Goal: Task Accomplishment & Management: Manage account settings

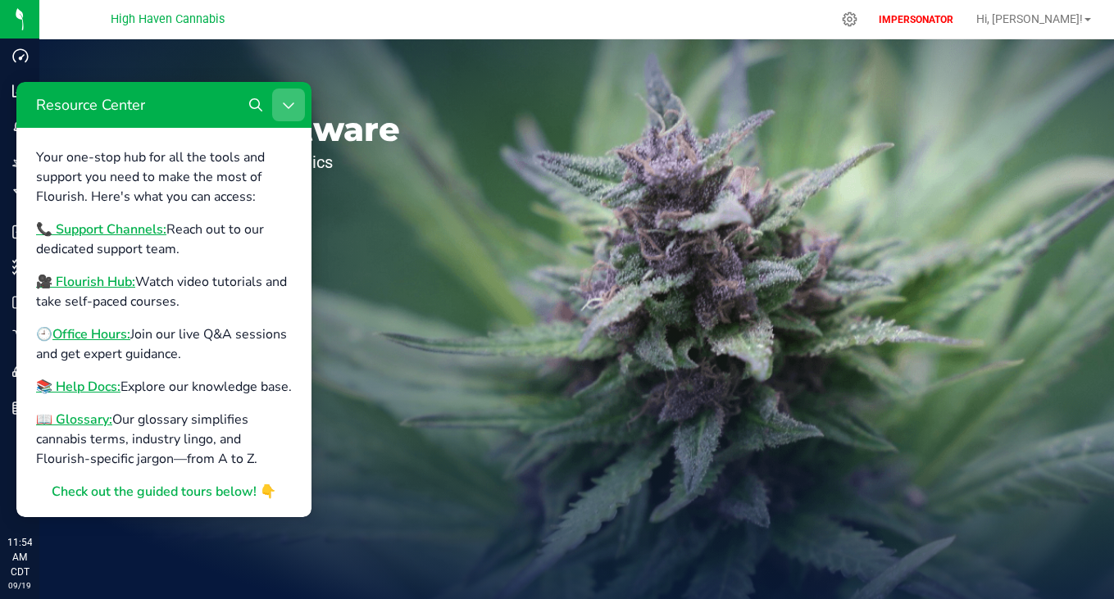
click at [281, 92] on button "Close Resource Center" at bounding box center [288, 105] width 33 height 33
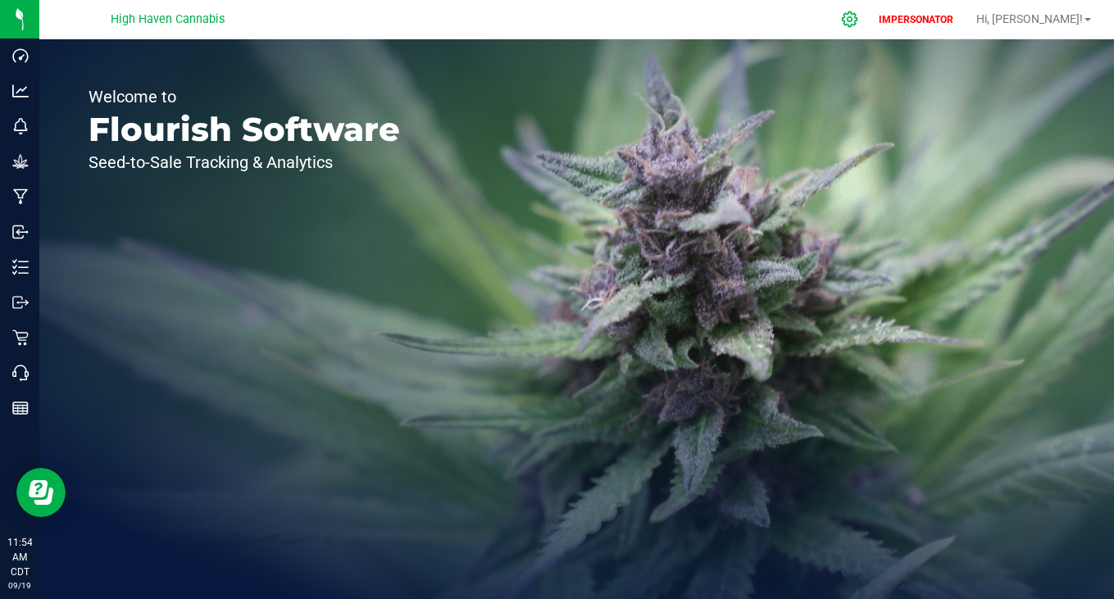
click at [857, 23] on icon at bounding box center [850, 19] width 16 height 16
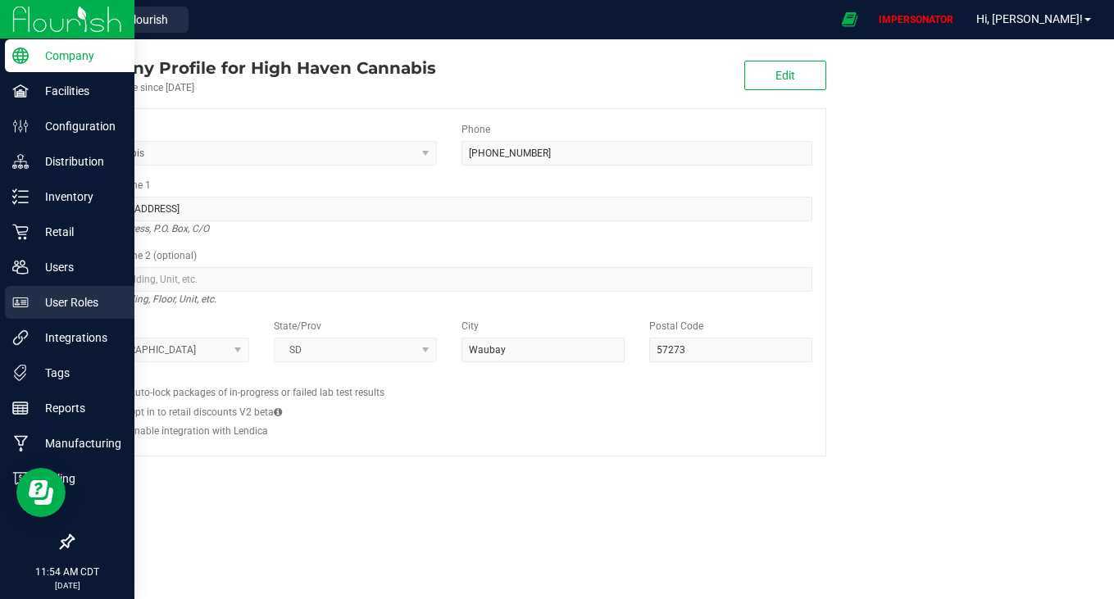
click at [87, 303] on p "User Roles" at bounding box center [78, 303] width 98 height 20
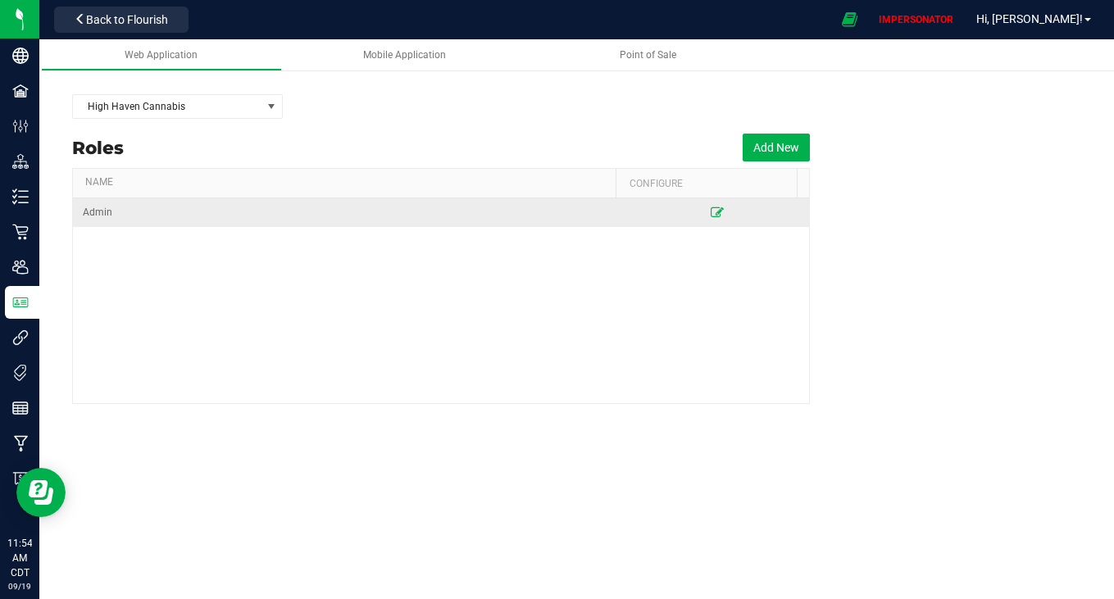
click at [711, 210] on icon at bounding box center [717, 212] width 13 height 10
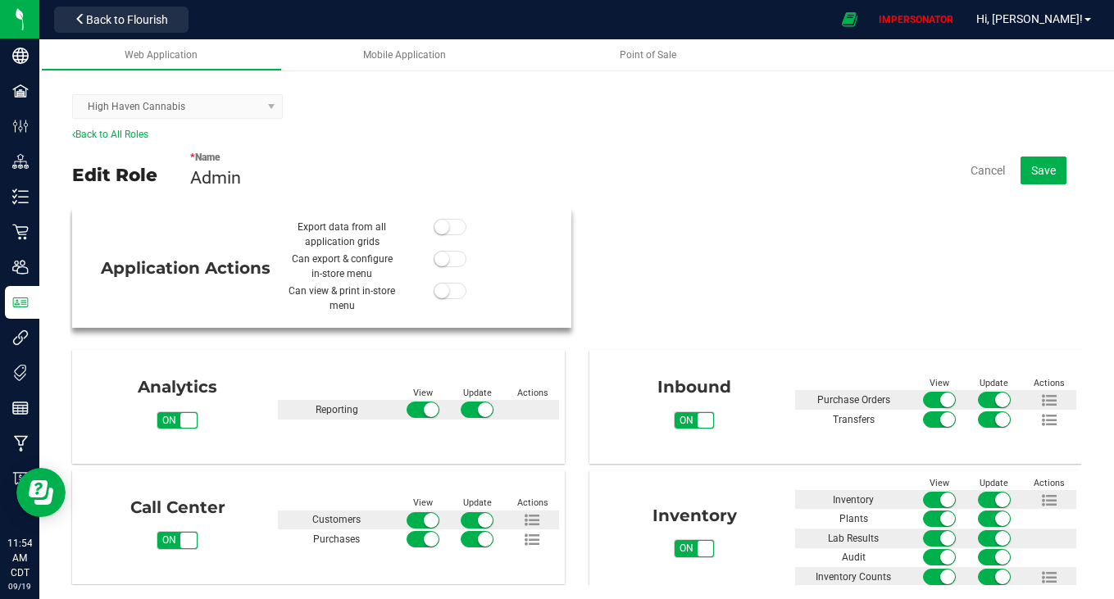
click at [440, 226] on span at bounding box center [450, 227] width 33 height 16
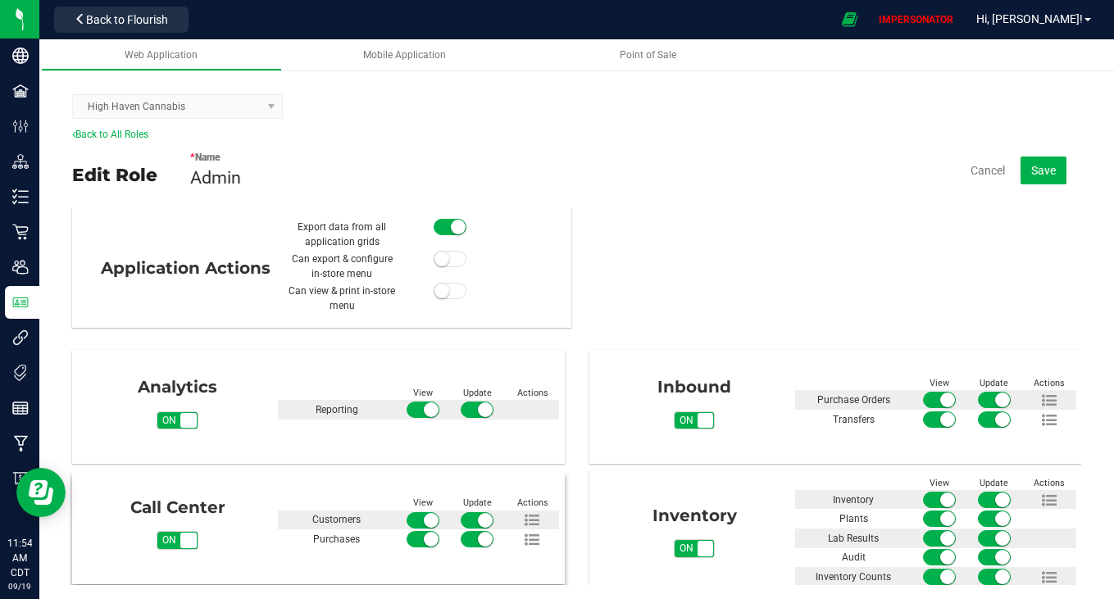
click at [184, 540] on span "on off" at bounding box center [188, 541] width 16 height 16
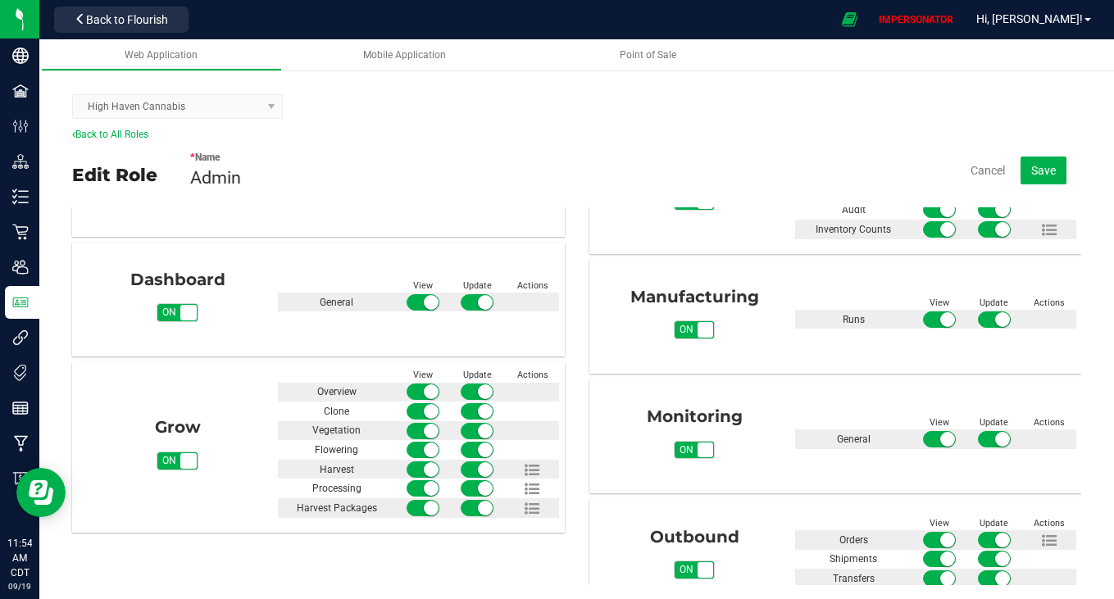
scroll to position [366, 0]
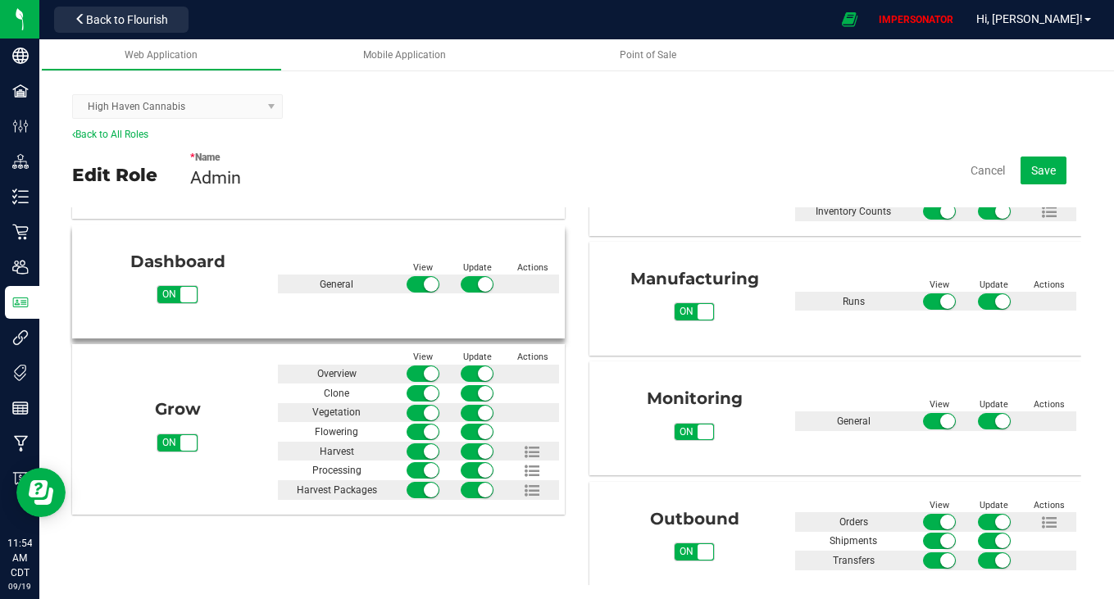
click at [184, 290] on span "on off" at bounding box center [188, 295] width 16 height 16
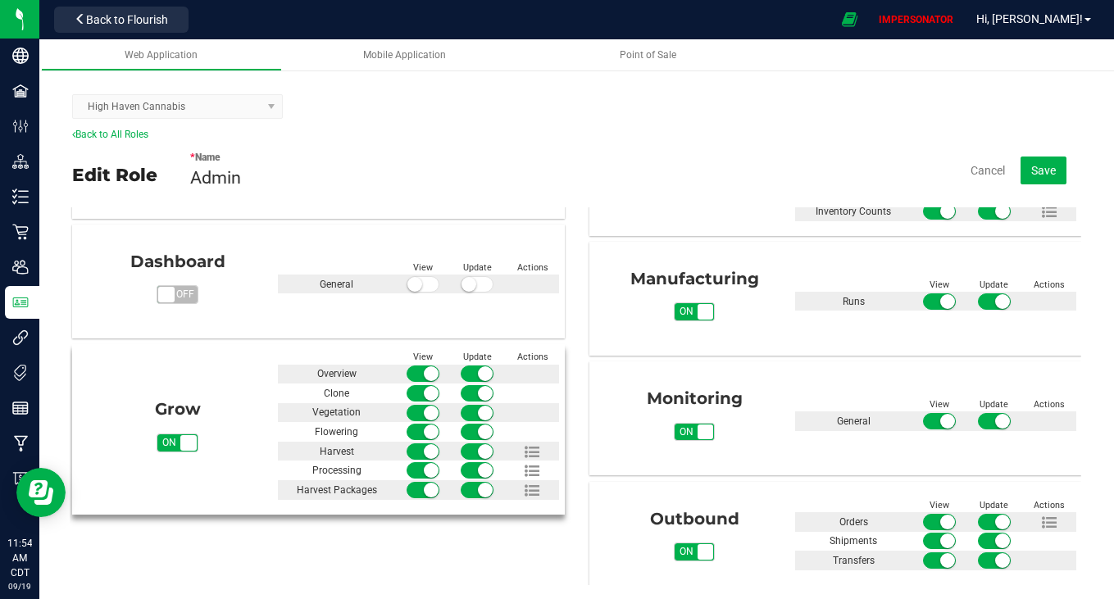
click at [182, 447] on span "on off" at bounding box center [188, 443] width 16 height 16
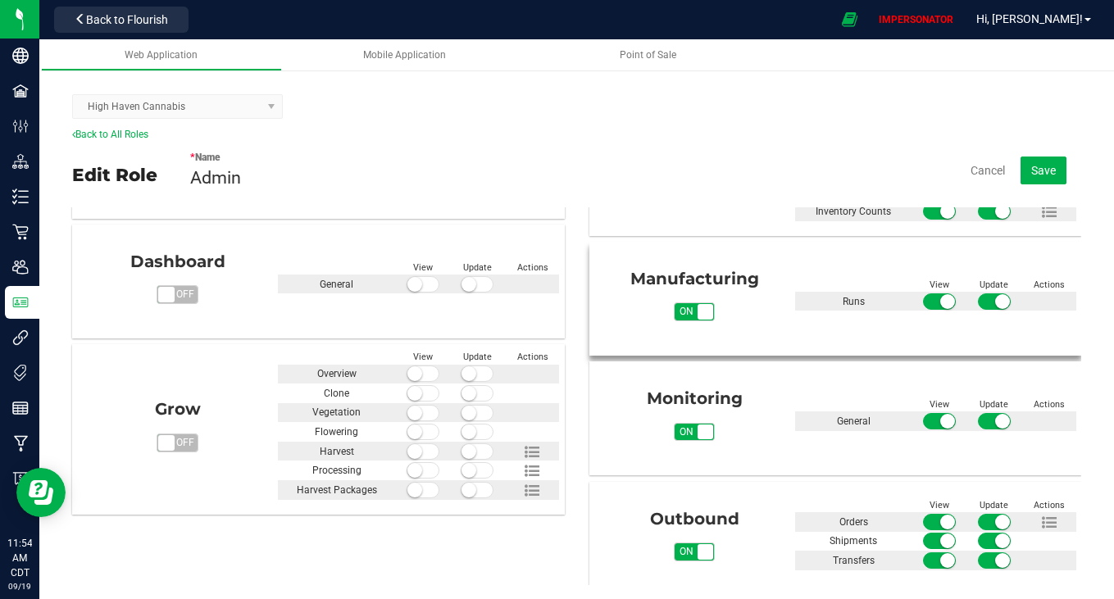
click at [697, 311] on span "on off" at bounding box center [705, 312] width 16 height 16
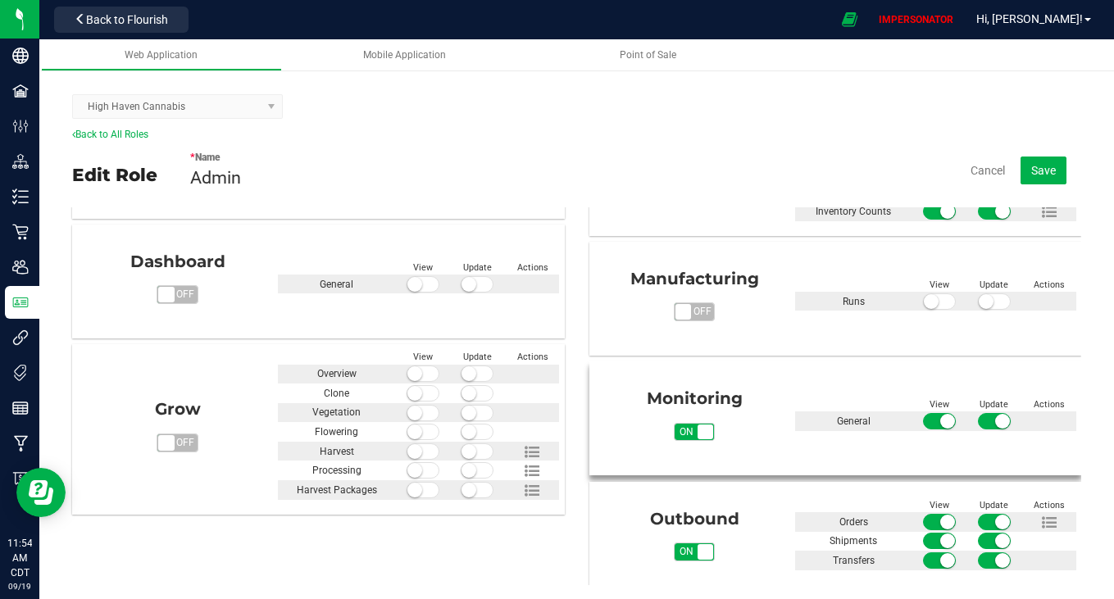
click at [697, 425] on span "on off" at bounding box center [705, 433] width 16 height 16
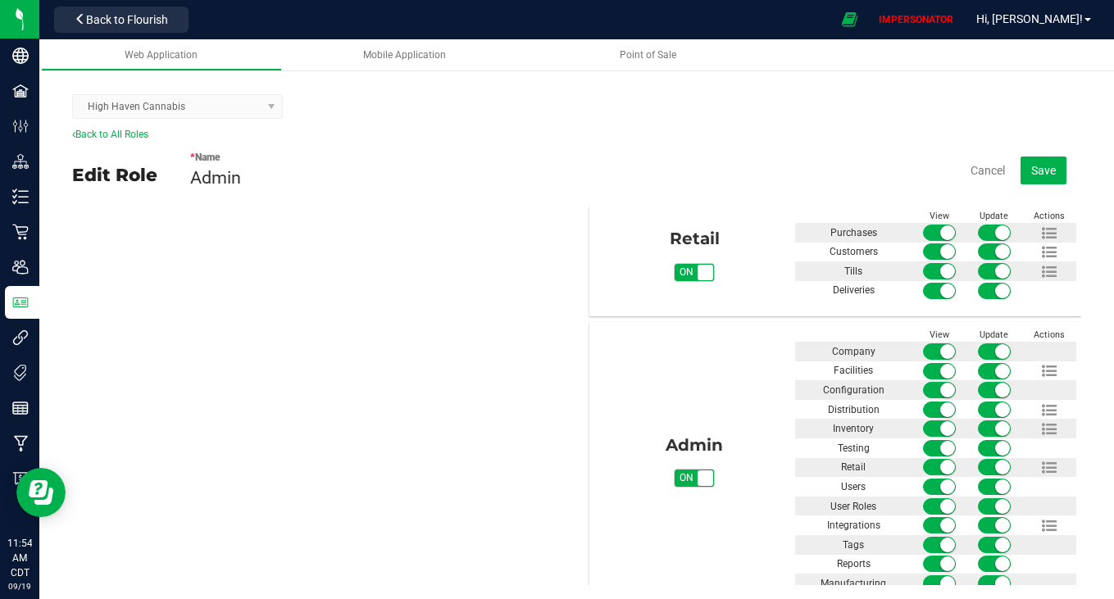
scroll to position [904, 0]
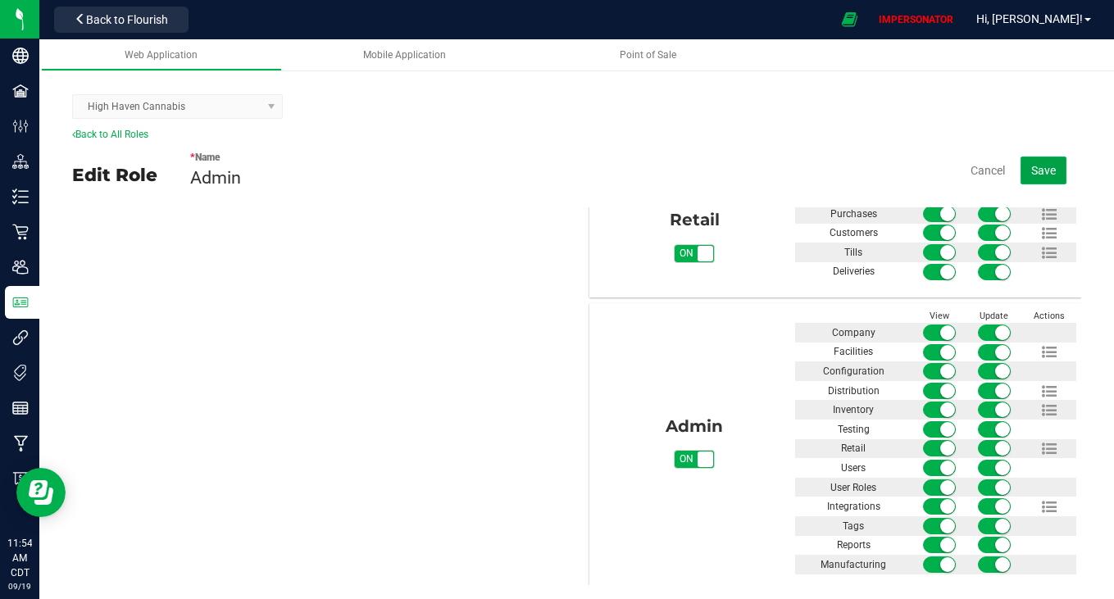
click at [1031, 175] on span "Save" at bounding box center [1043, 170] width 25 height 13
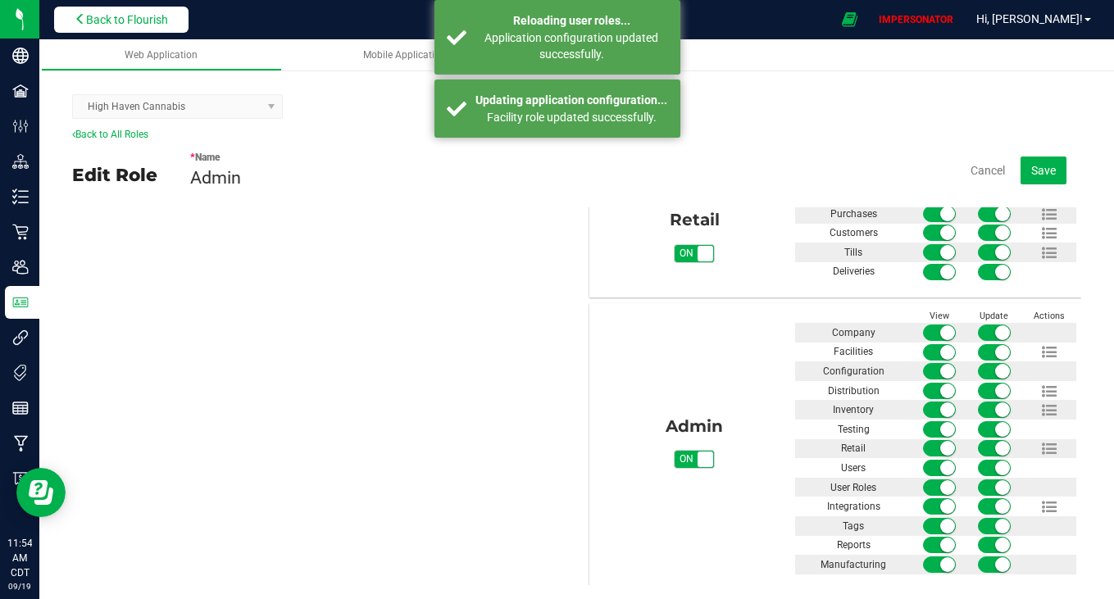
click at [143, 25] on span "Back to Flourish" at bounding box center [127, 19] width 82 height 13
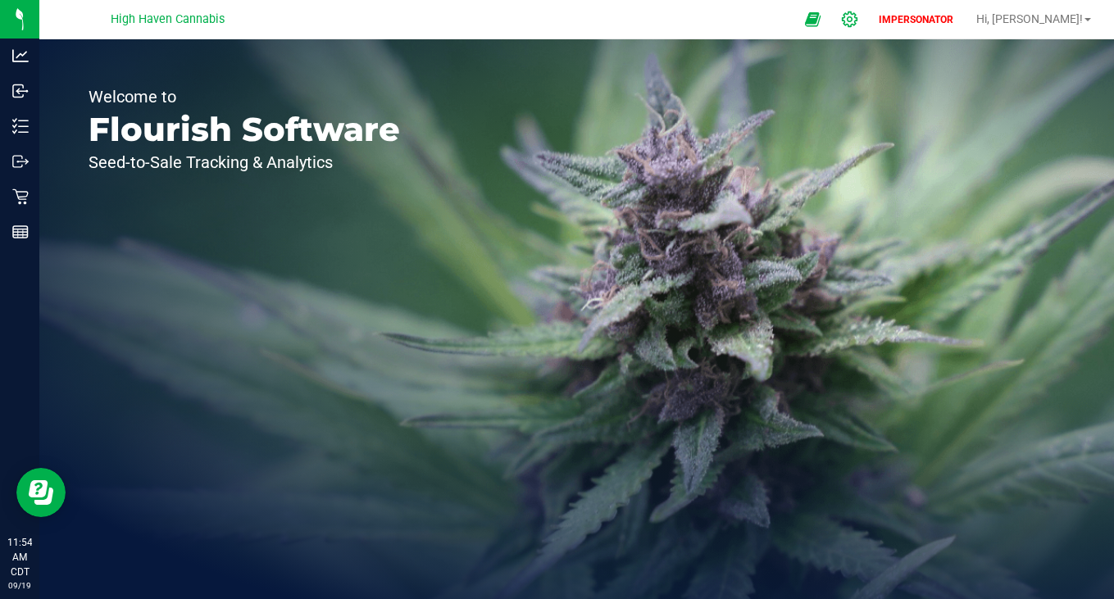
click at [870, 7] on div at bounding box center [849, 19] width 41 height 35
click at [858, 20] on icon at bounding box center [849, 19] width 17 height 17
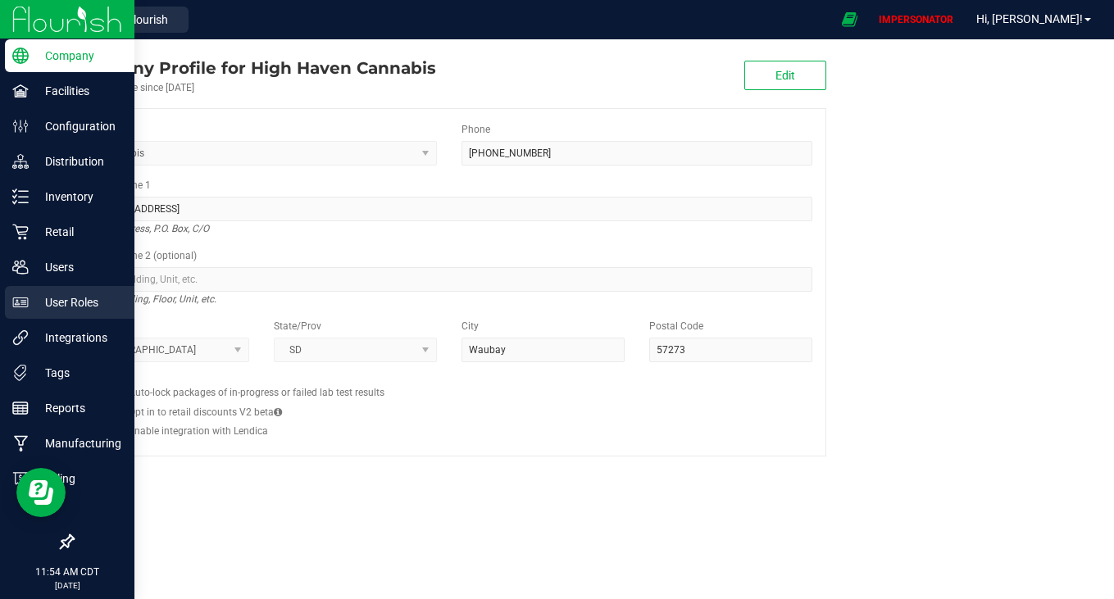
click at [75, 305] on p "User Roles" at bounding box center [78, 303] width 98 height 20
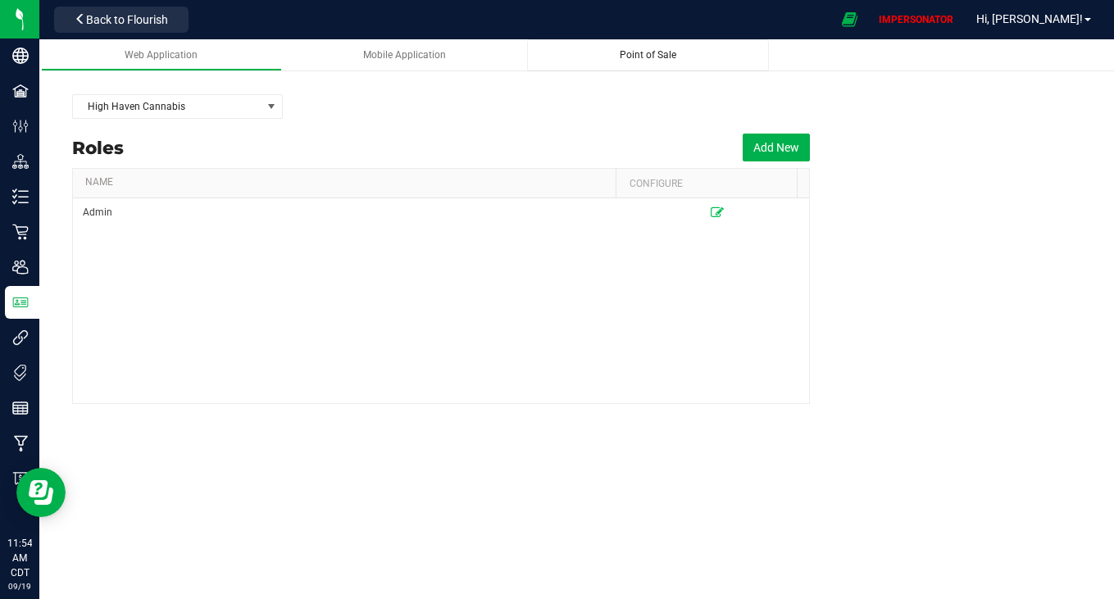
click at [656, 64] on link "Point of Sale" at bounding box center [648, 55] width 242 height 32
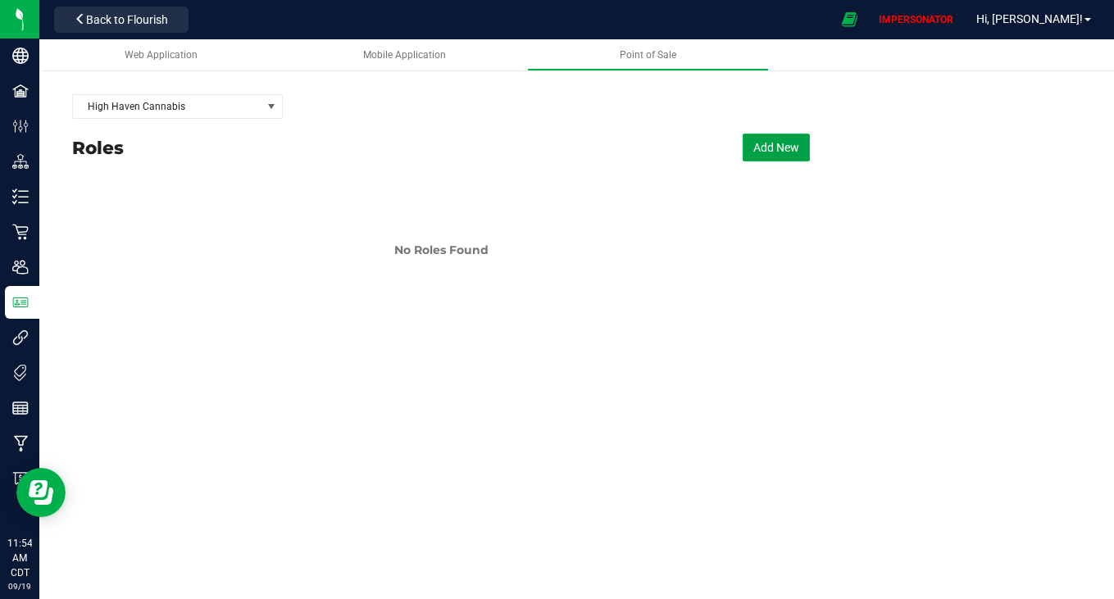
click at [761, 147] on button "Add New" at bounding box center [776, 148] width 67 height 28
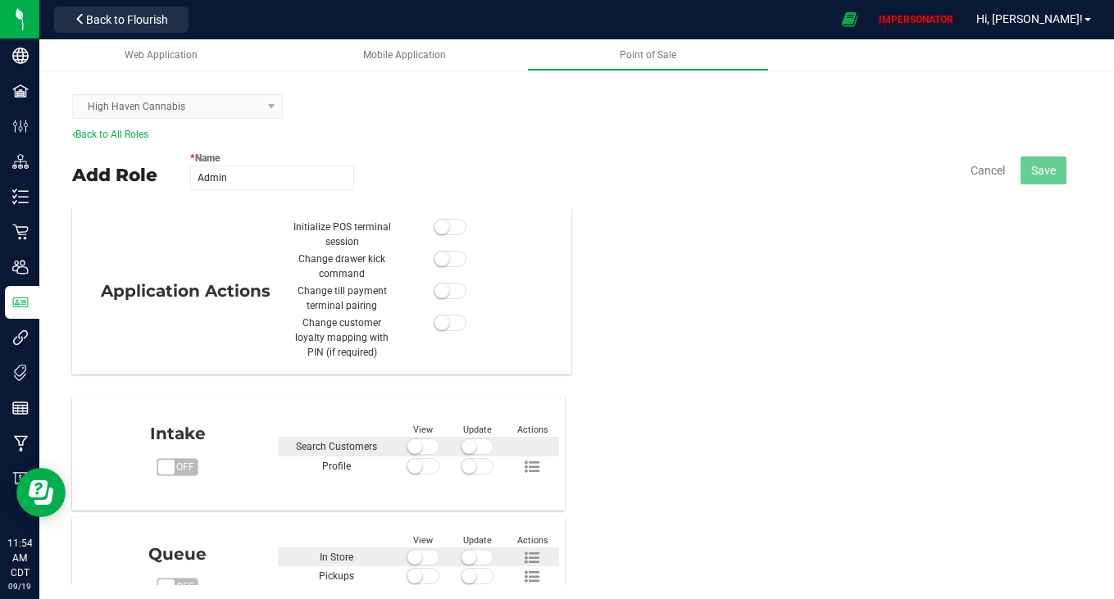
type input "Admin"
click at [548, 126] on div "High Haven Cannabis" at bounding box center [576, 106] width 1009 height 41
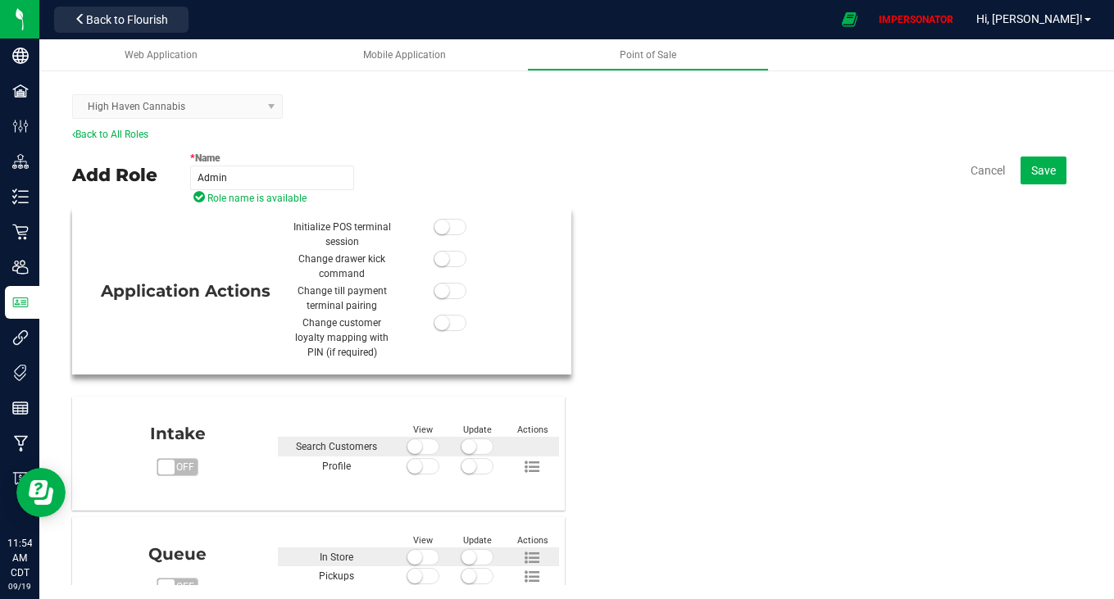
click at [455, 220] on div at bounding box center [450, 235] width 108 height 30
click at [452, 232] on span at bounding box center [450, 227] width 33 height 16
click at [438, 261] on small at bounding box center [441, 259] width 15 height 15
click at [438, 292] on small at bounding box center [441, 291] width 15 height 15
click at [434, 325] on small at bounding box center [441, 323] width 15 height 15
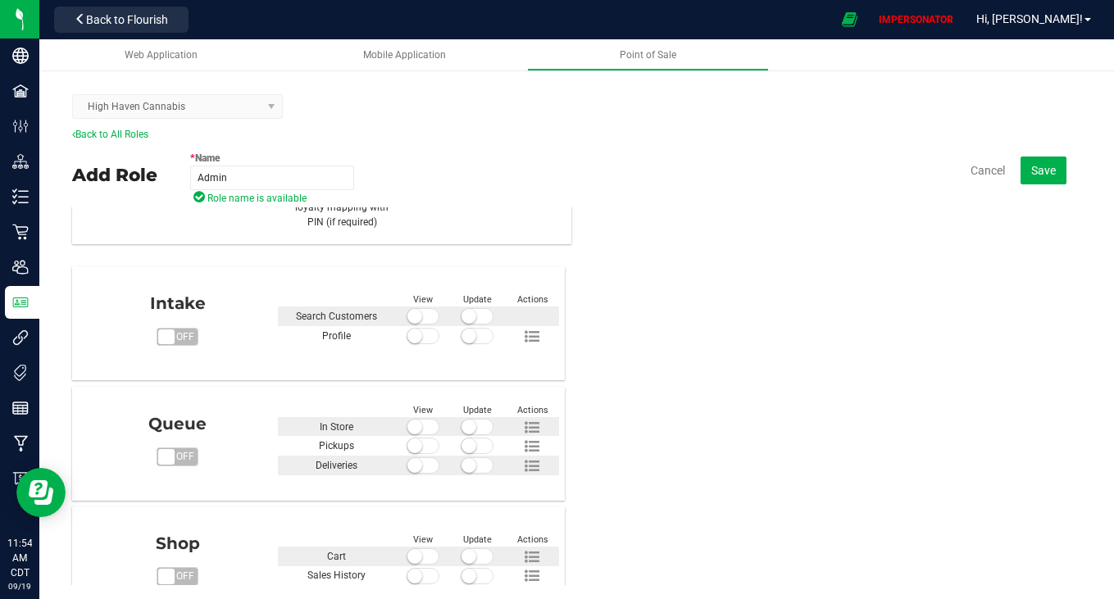
scroll to position [165, 0]
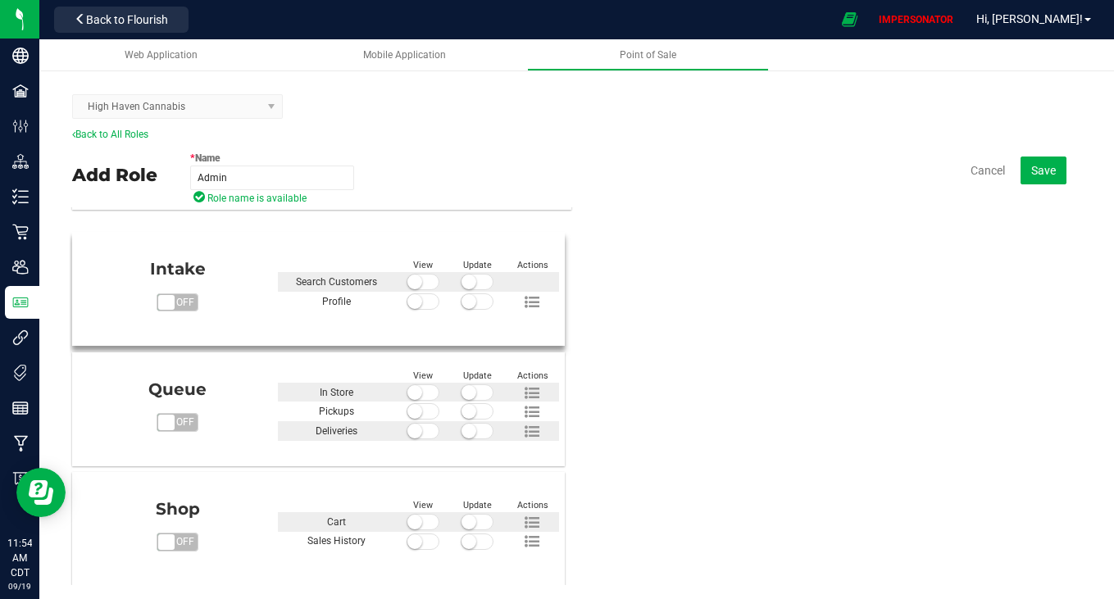
click at [175, 298] on span "off" at bounding box center [186, 302] width 24 height 17
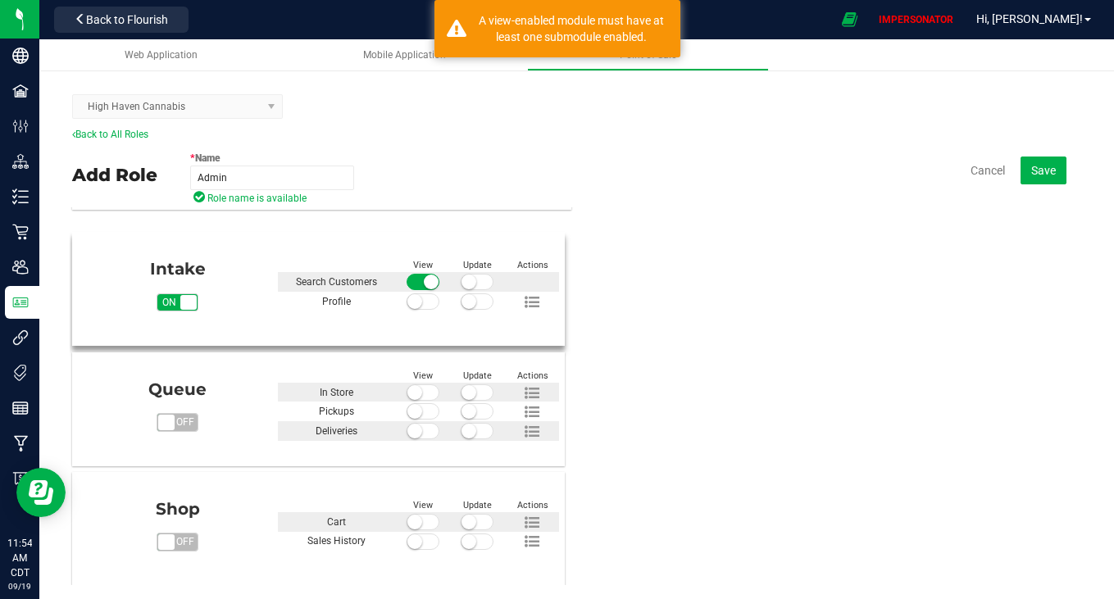
click at [465, 284] on small at bounding box center [468, 282] width 15 height 15
click at [428, 298] on span at bounding box center [423, 301] width 33 height 16
click at [489, 299] on div at bounding box center [477, 302] width 55 height 20
click at [475, 300] on span at bounding box center [477, 301] width 33 height 16
click at [526, 302] on icon at bounding box center [532, 302] width 15 height 15
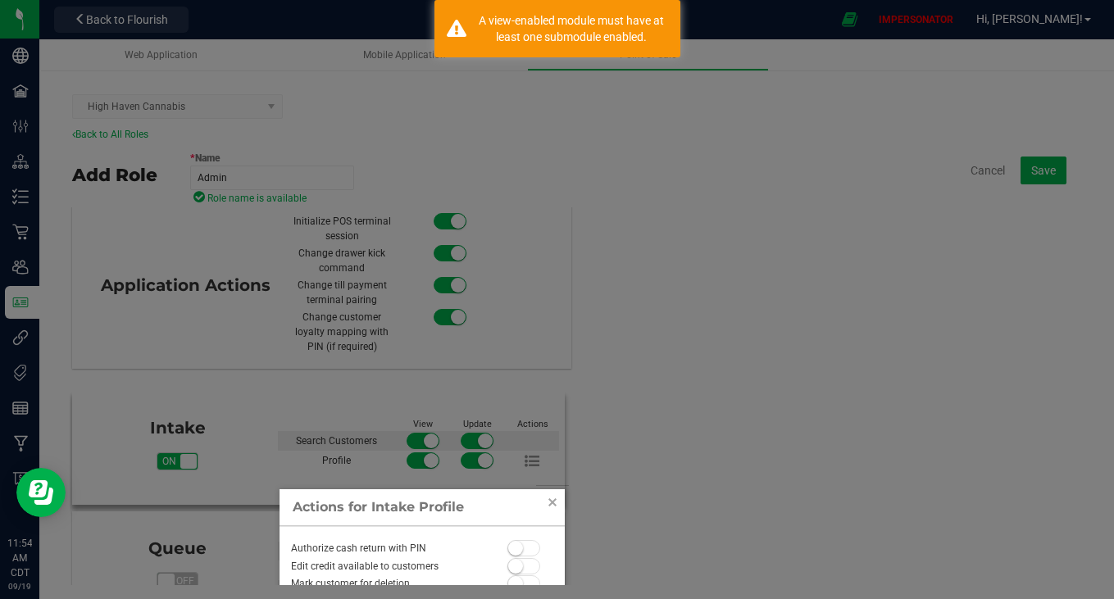
scroll to position [30, 0]
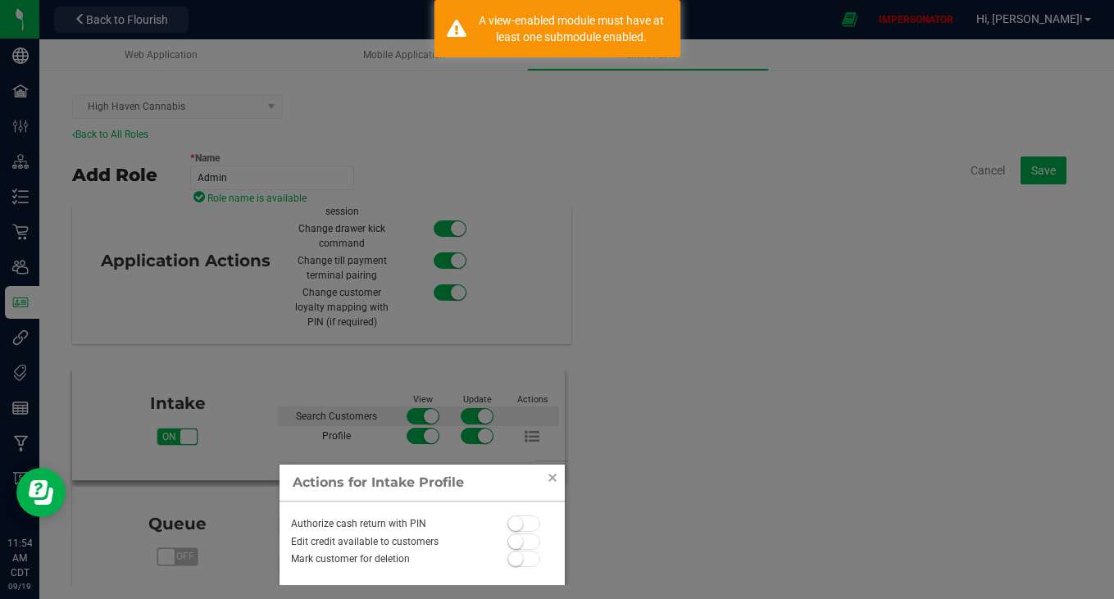
click at [521, 544] on div "Authorize cash return with PIN Edit credit available to customers Mark customer…" at bounding box center [421, 544] width 285 height 84
click at [519, 524] on span at bounding box center [523, 524] width 33 height 16
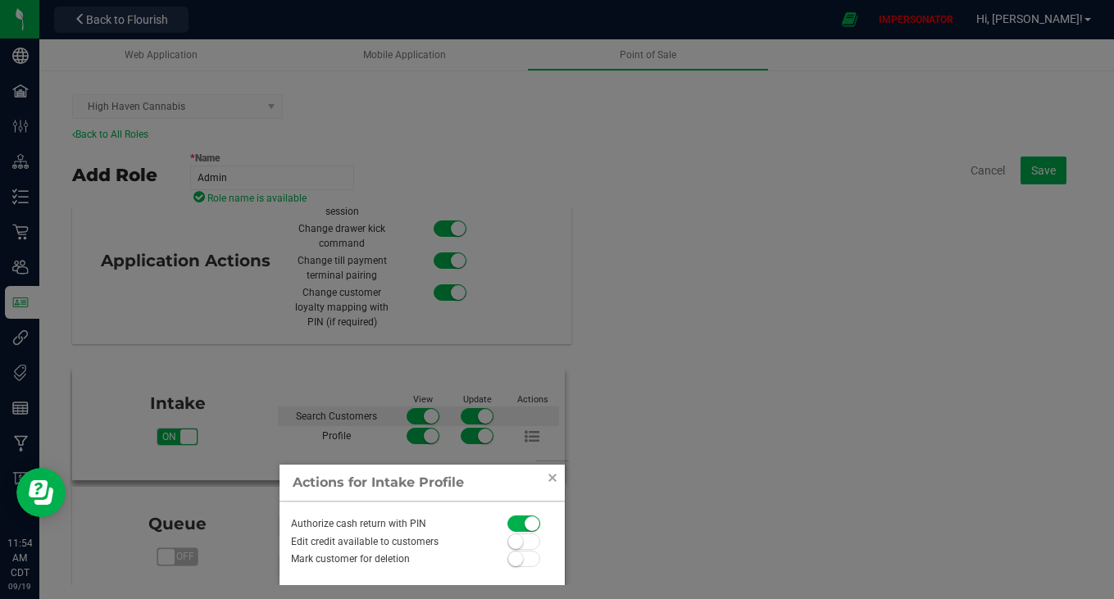
click at [519, 537] on span at bounding box center [523, 542] width 33 height 16
click at [519, 551] on div at bounding box center [524, 560] width 34 height 18
click at [518, 558] on span at bounding box center [523, 559] width 33 height 16
click at [547, 479] on link "Close" at bounding box center [553, 478] width 20 height 20
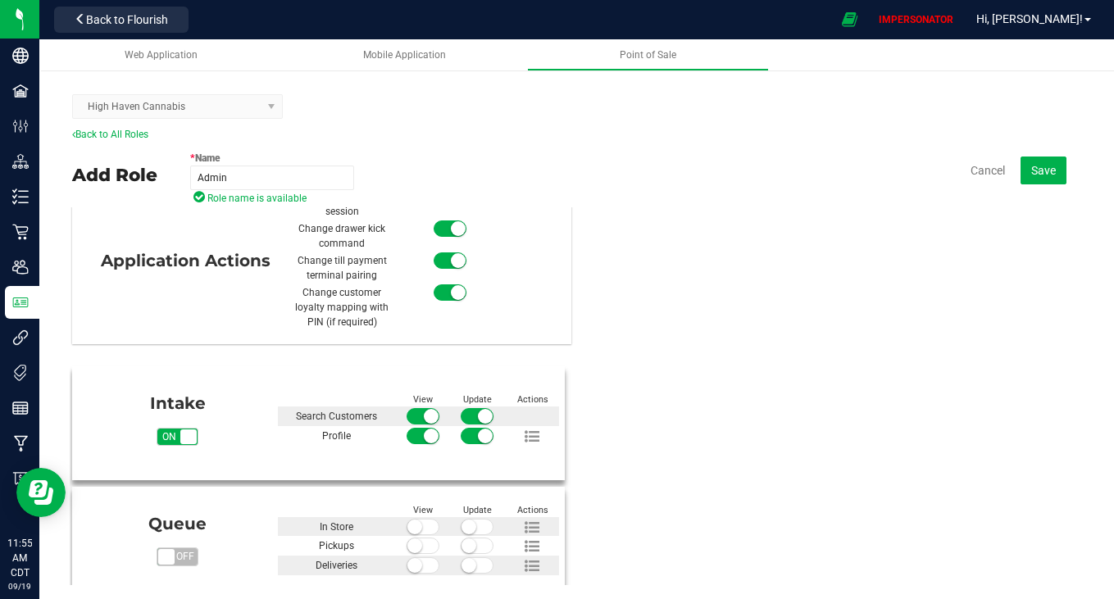
click at [166, 549] on span "on off" at bounding box center [166, 557] width 16 height 16
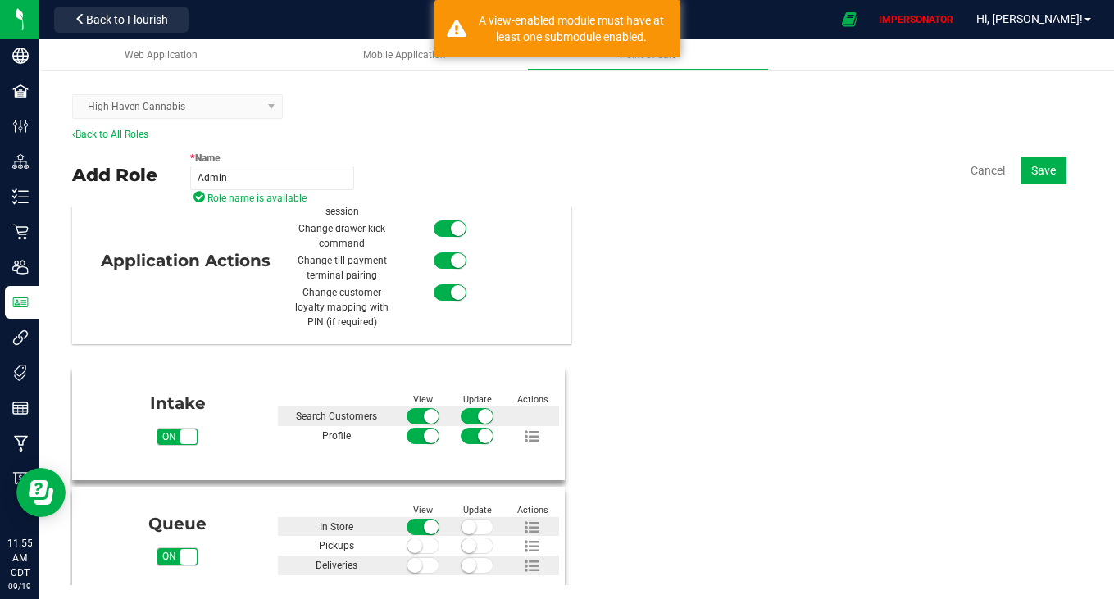
click at [466, 520] on span at bounding box center [477, 527] width 33 height 16
click at [414, 543] on span at bounding box center [423, 546] width 33 height 16
click at [466, 544] on span at bounding box center [477, 546] width 33 height 16
click at [407, 558] on small at bounding box center [414, 565] width 15 height 15
click at [461, 563] on small at bounding box center [468, 565] width 15 height 15
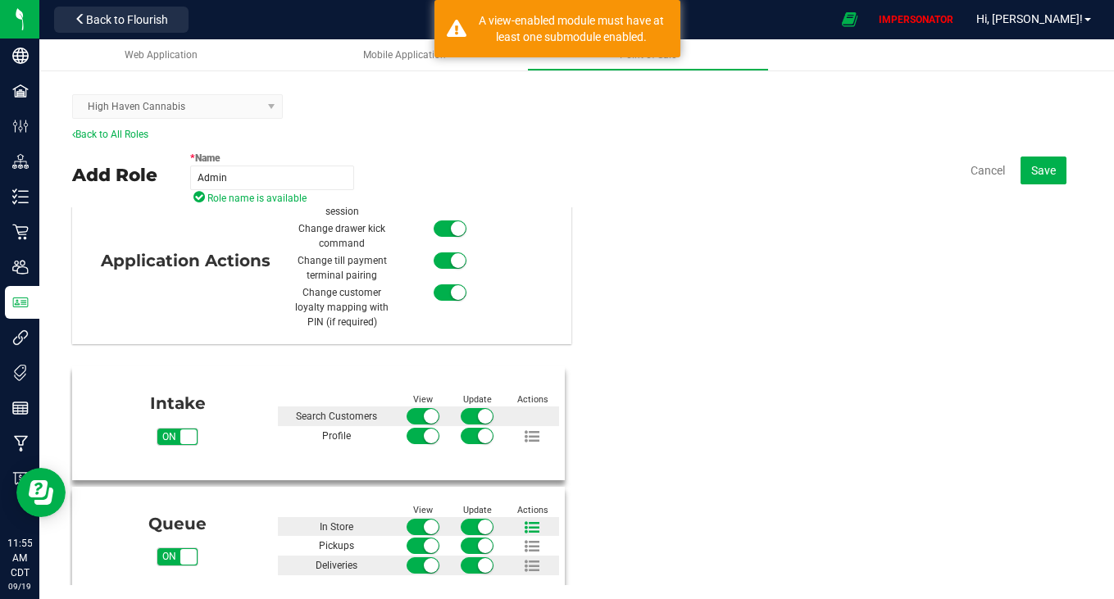
click at [525, 525] on icon at bounding box center [532, 527] width 15 height 15
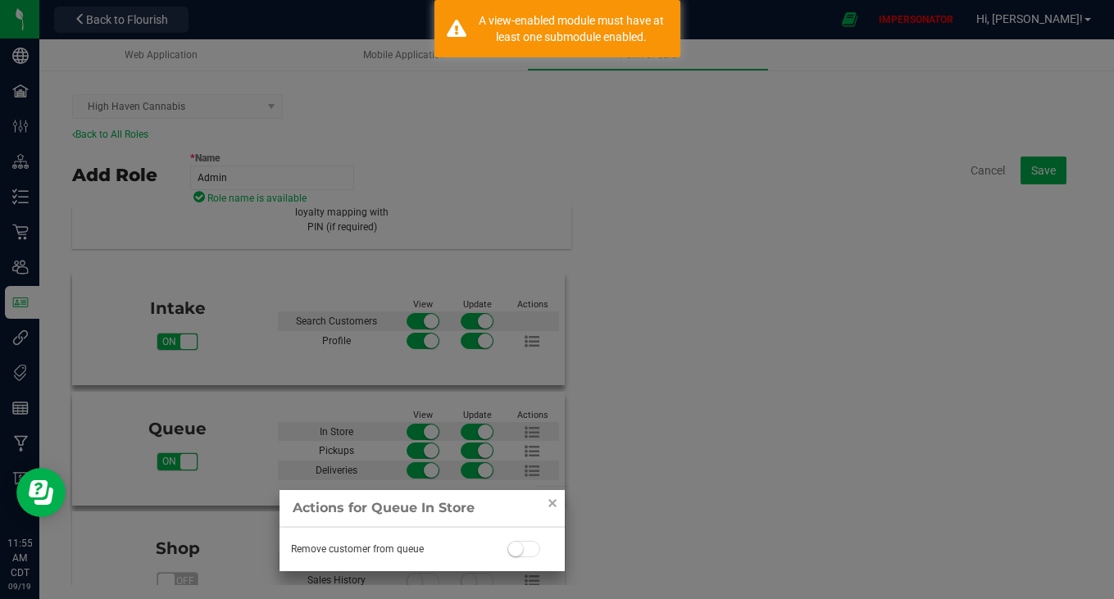
click at [511, 545] on small at bounding box center [515, 549] width 15 height 15
click at [545, 503] on link "Close" at bounding box center [553, 503] width 20 height 20
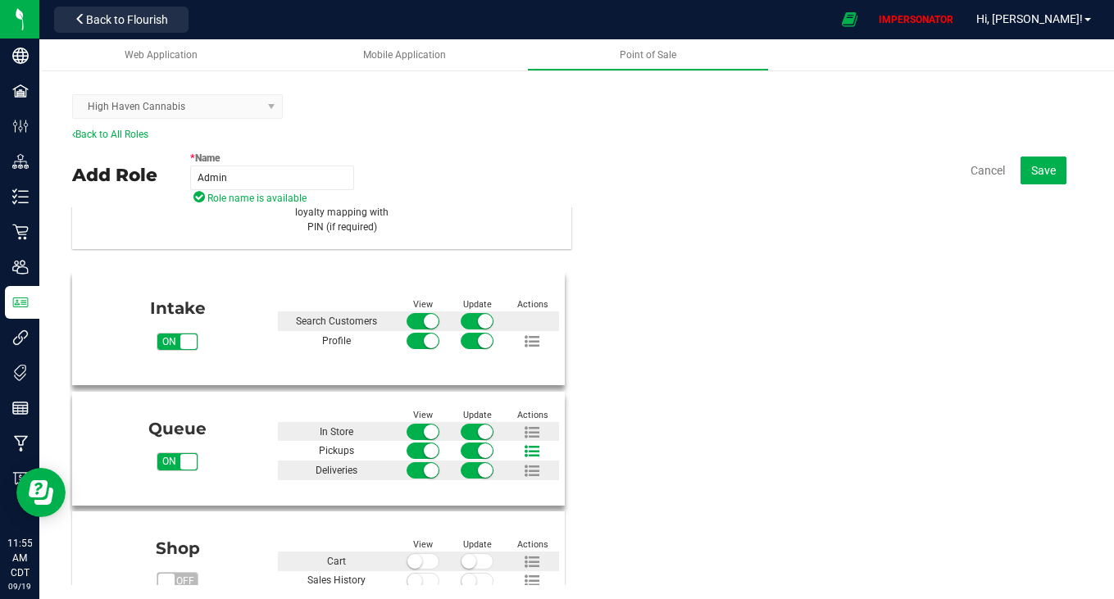
click at [529, 450] on span at bounding box center [532, 452] width 30 height 18
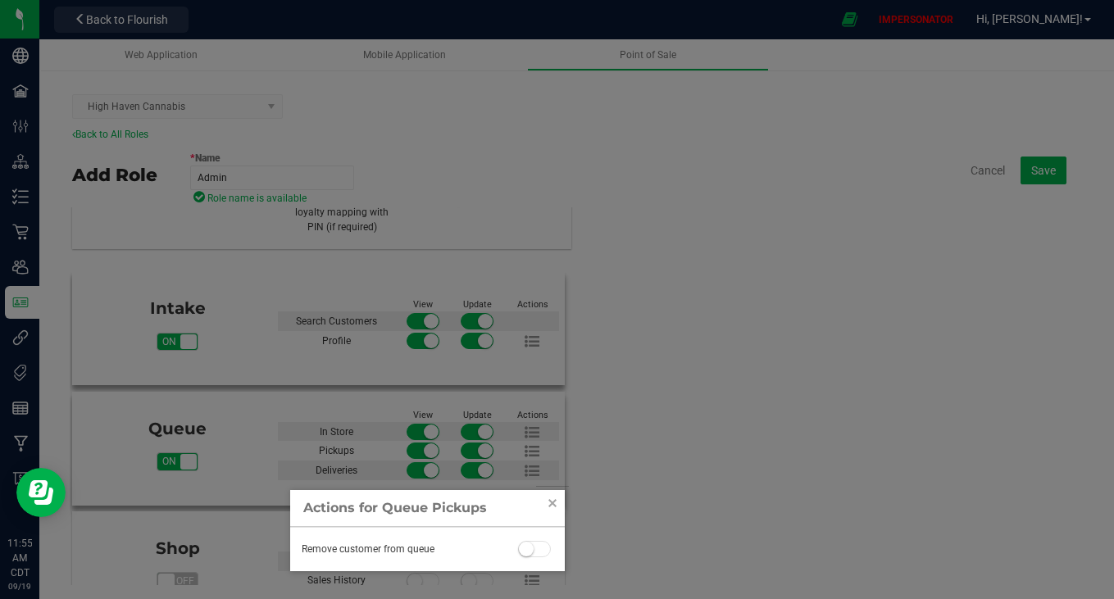
click at [538, 547] on span at bounding box center [534, 549] width 33 height 16
click at [549, 507] on link "Close" at bounding box center [553, 503] width 20 height 20
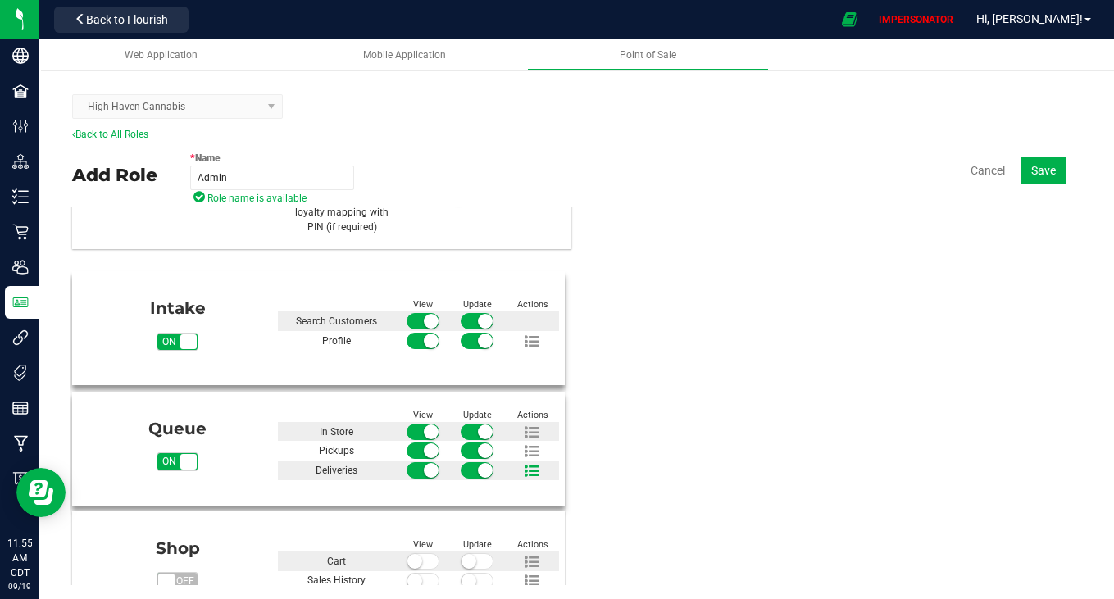
click at [527, 475] on span at bounding box center [532, 471] width 30 height 18
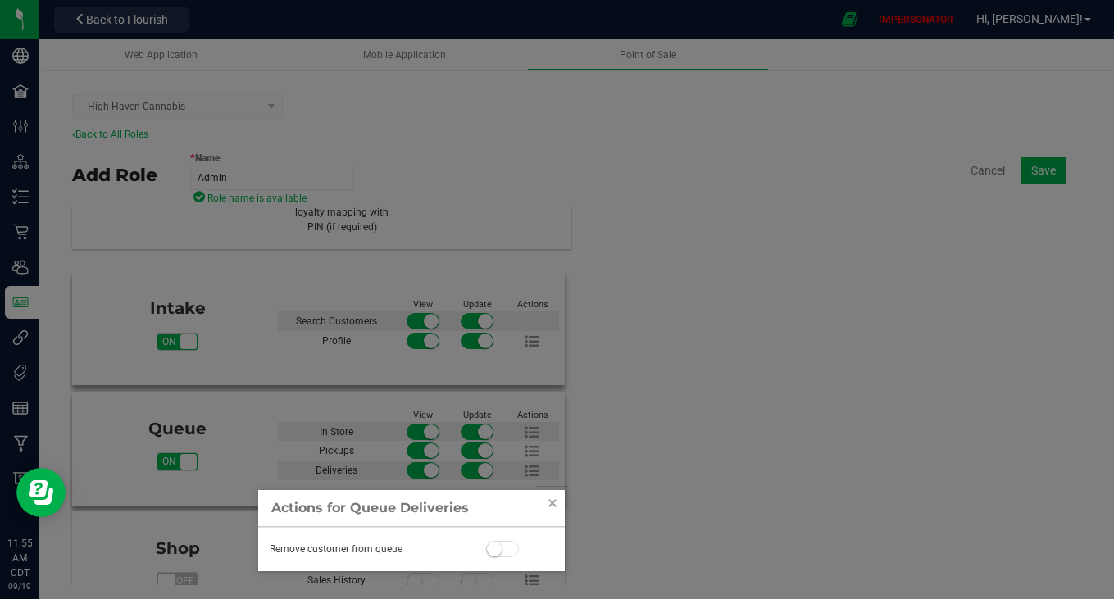
click at [498, 544] on span at bounding box center [502, 549] width 33 height 16
click at [544, 498] on link "Close" at bounding box center [553, 503] width 20 height 20
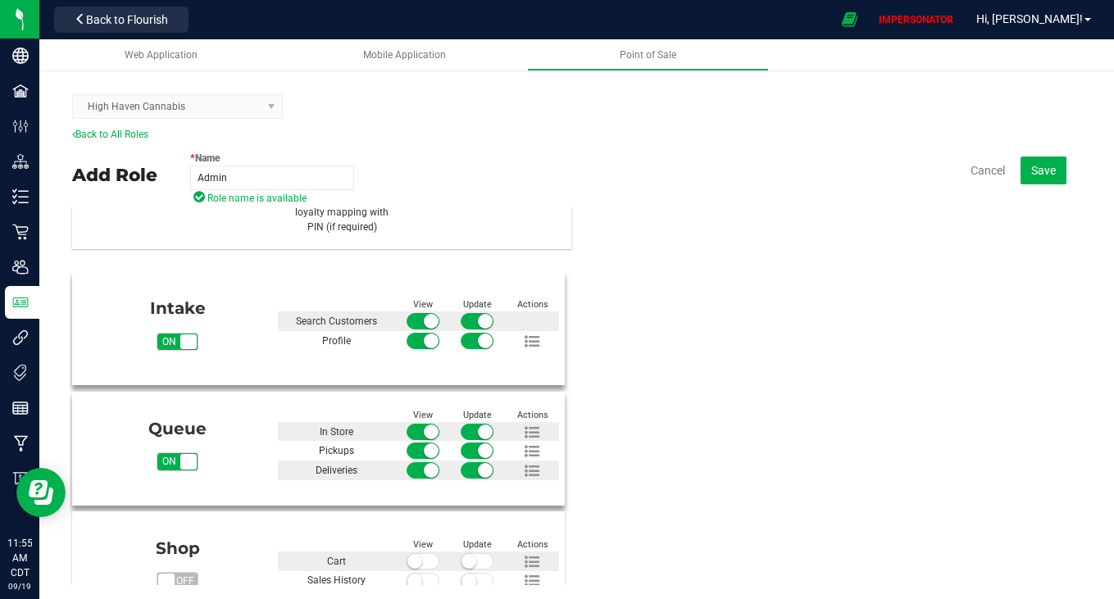
scroll to position [165, 0]
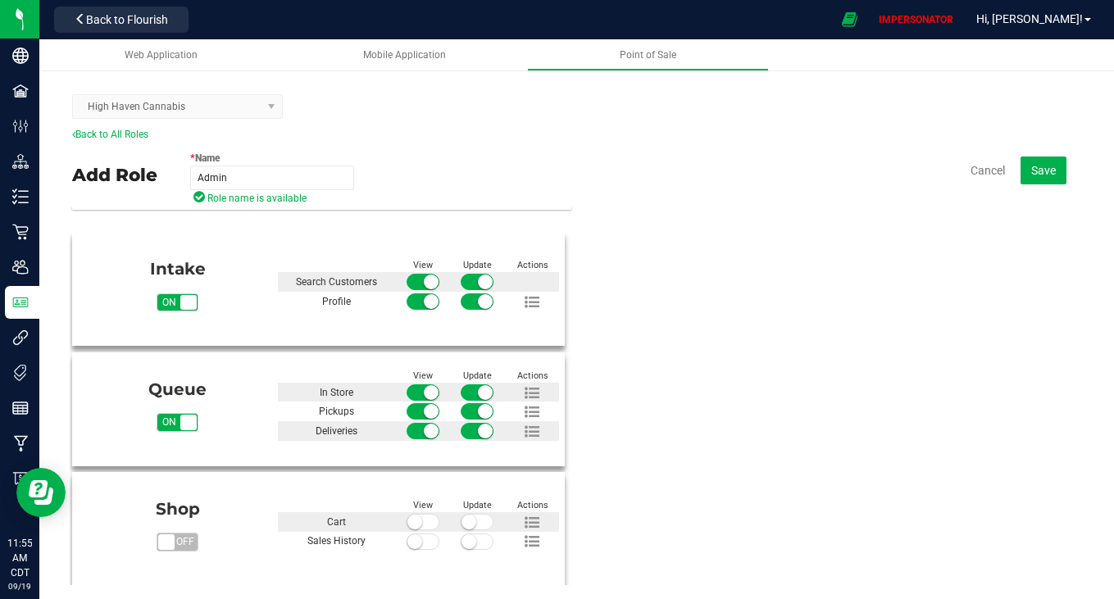
click at [166, 537] on span "on off" at bounding box center [166, 542] width 16 height 16
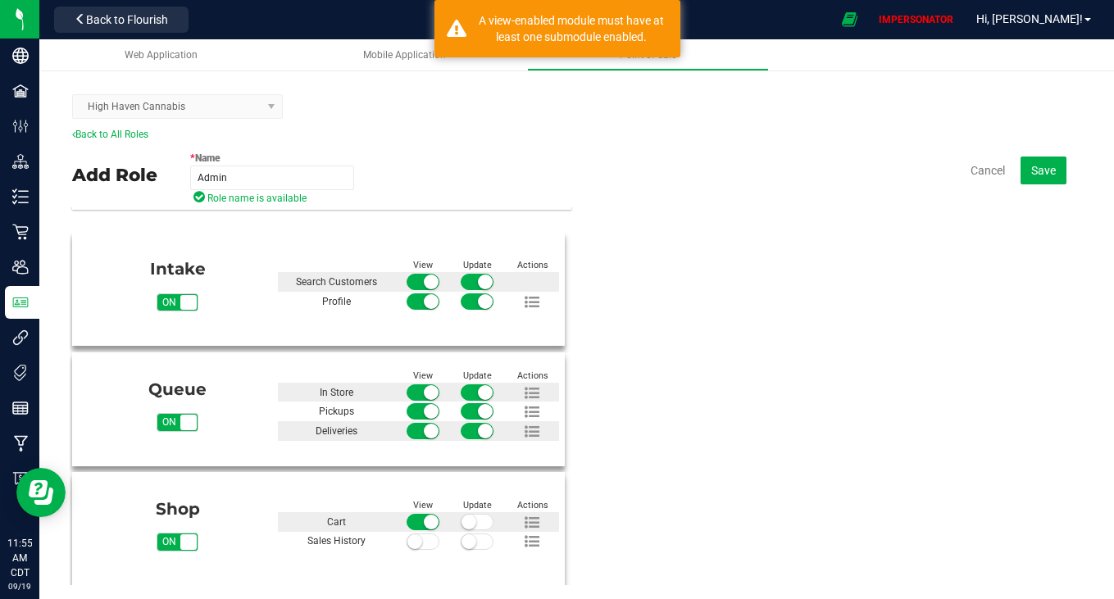
click at [469, 522] on span at bounding box center [477, 522] width 33 height 16
click at [420, 541] on span at bounding box center [423, 542] width 33 height 16
click at [470, 539] on span at bounding box center [477, 542] width 33 height 16
click at [524, 512] on div at bounding box center [532, 521] width 55 height 19
click at [525, 516] on icon at bounding box center [532, 523] width 15 height 15
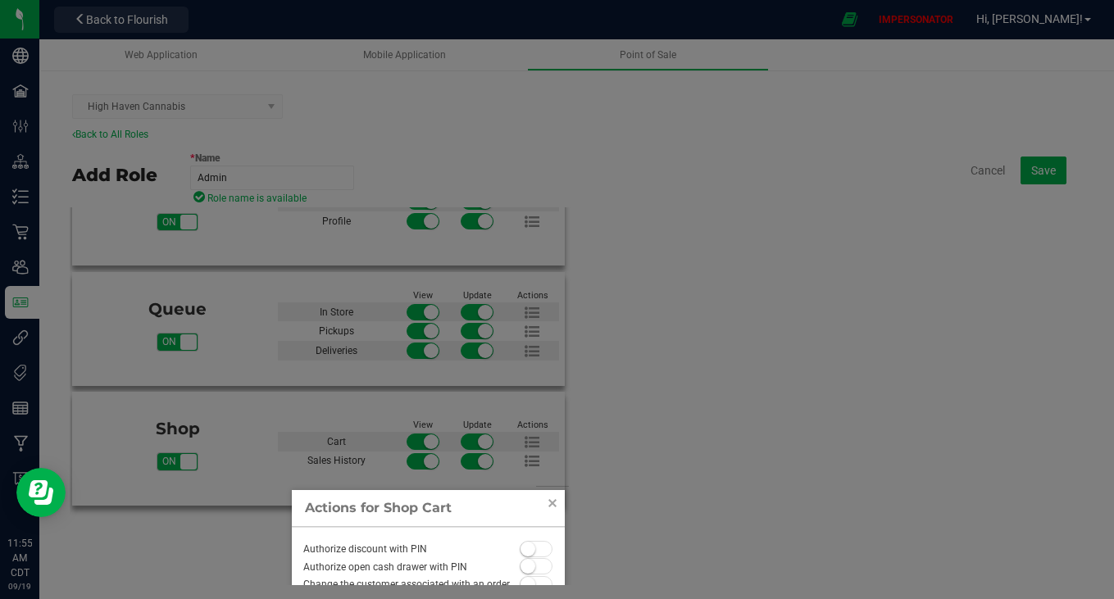
scroll to position [310, 0]
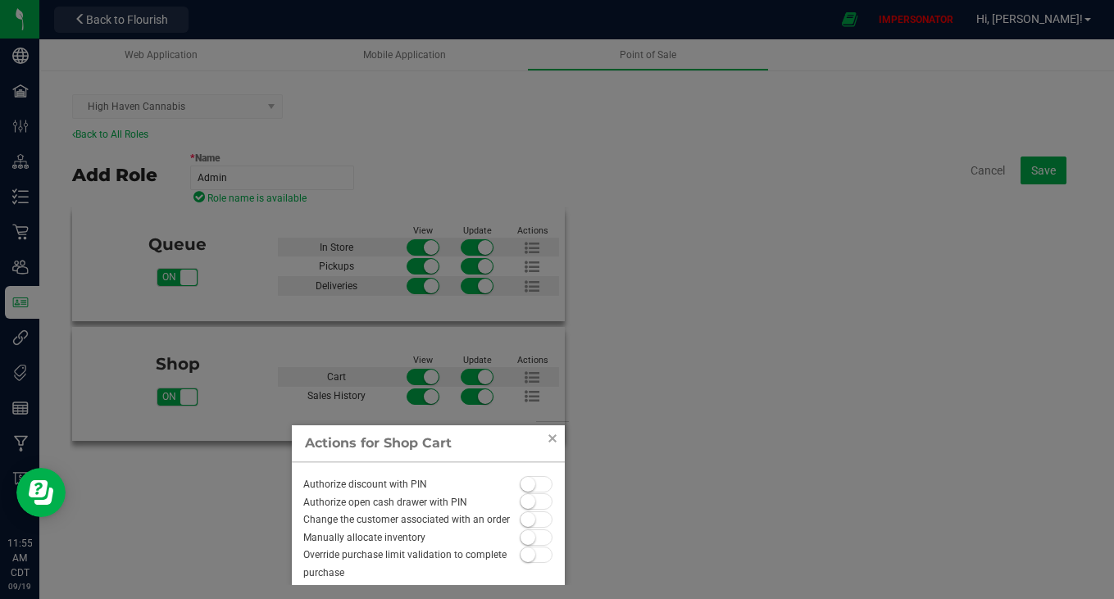
click at [293, 561] on div "Authorize discount with PIN Authorize open cash drawer with PIN Change the cust…" at bounding box center [428, 523] width 273 height 123
click at [520, 492] on small at bounding box center [527, 484] width 15 height 15
click at [520, 510] on span at bounding box center [536, 501] width 33 height 16
click at [520, 528] on span at bounding box center [536, 519] width 33 height 16
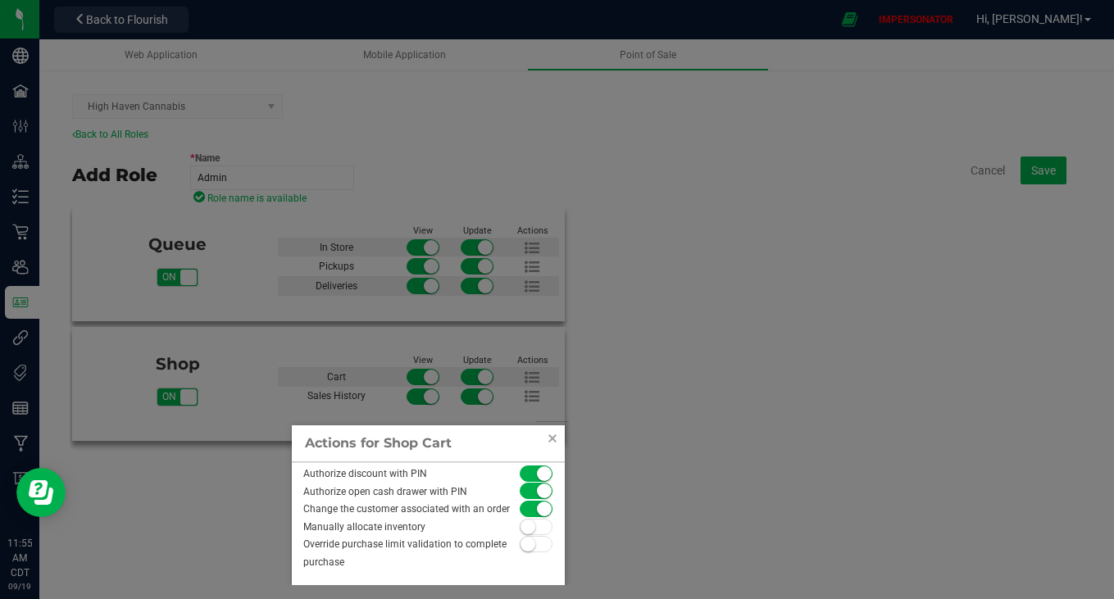
drag, startPoint x: 301, startPoint y: 511, endPoint x: 301, endPoint y: 520, distance: 9.0
click at [520, 520] on small at bounding box center [527, 527] width 15 height 15
click at [520, 552] on span at bounding box center [536, 544] width 33 height 16
click at [543, 439] on link "Close" at bounding box center [553, 439] width 20 height 20
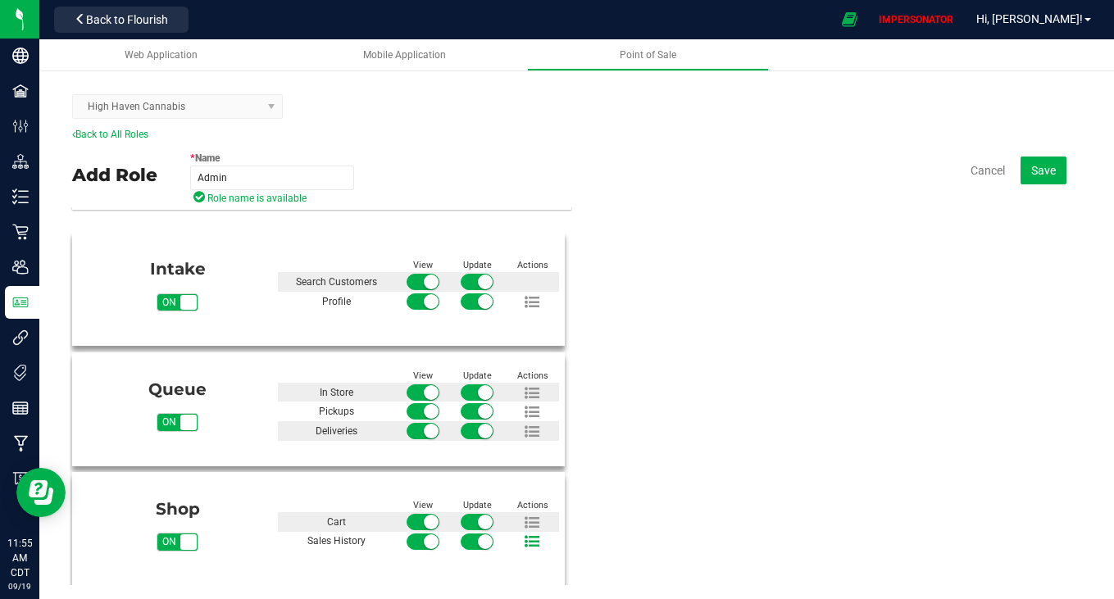
click at [525, 543] on icon at bounding box center [532, 541] width 15 height 15
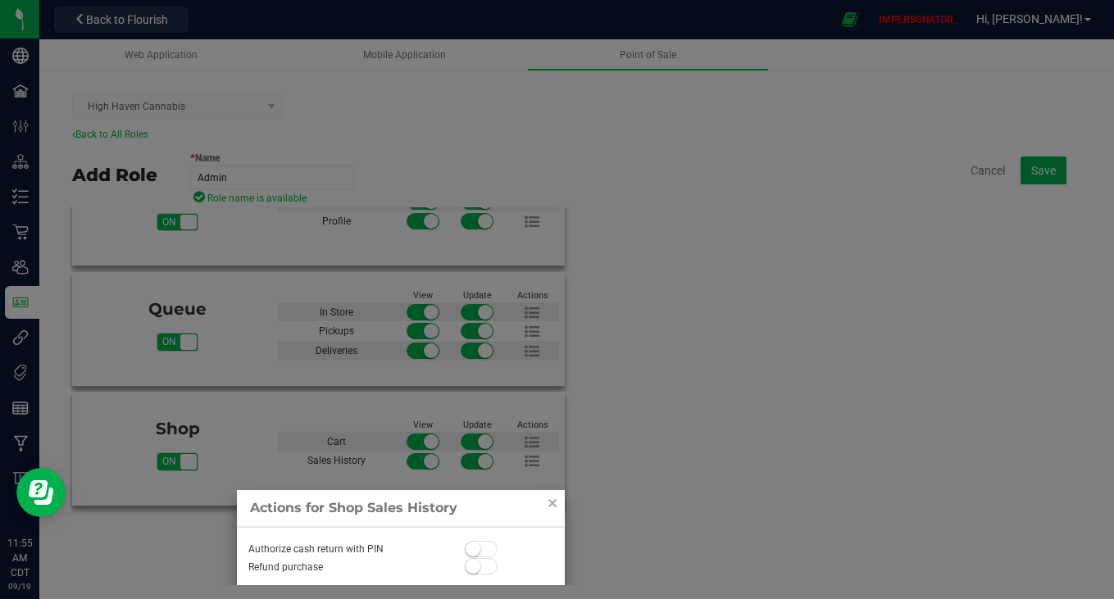
scroll to position [251, 0]
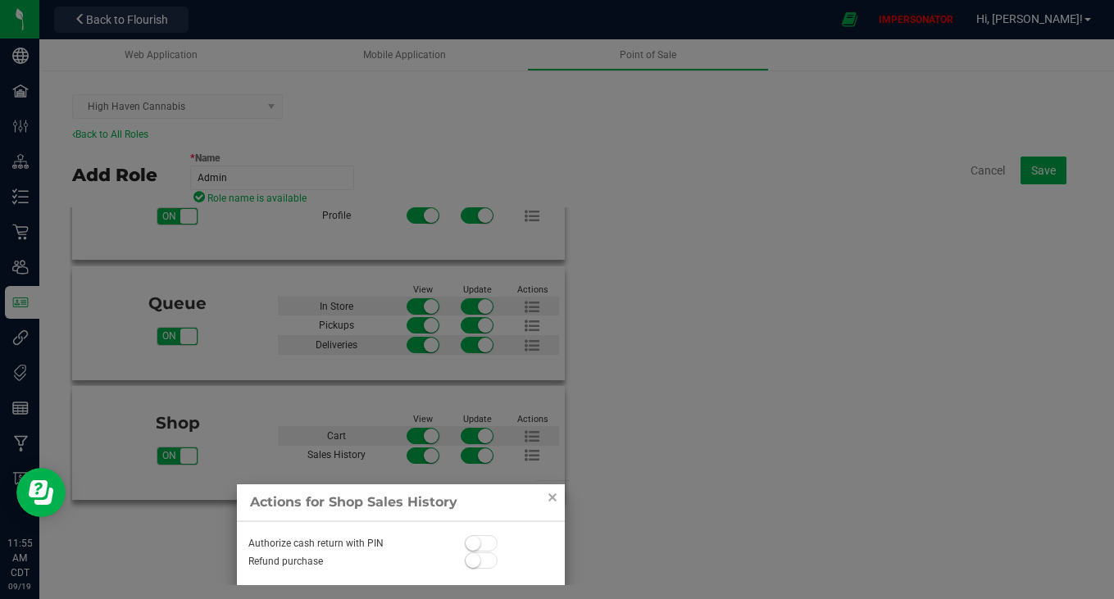
click at [461, 554] on div "Authorize cash return with PIN Refund purchase" at bounding box center [401, 553] width 328 height 64
click at [470, 545] on small at bounding box center [473, 543] width 15 height 15
click at [474, 555] on span at bounding box center [481, 560] width 33 height 16
click at [546, 502] on link "Close" at bounding box center [553, 498] width 20 height 20
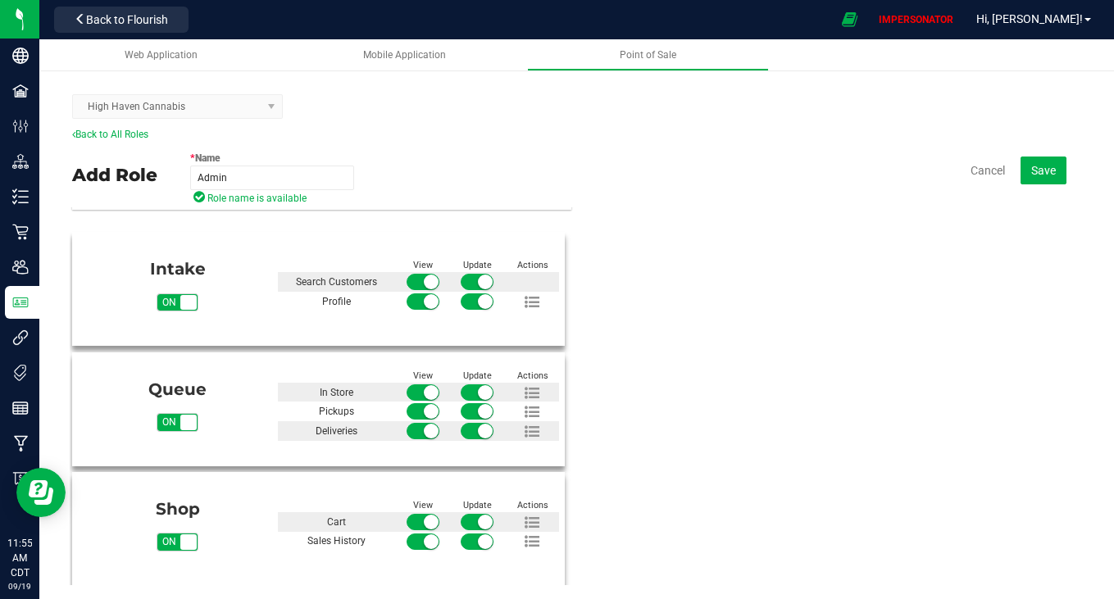
click at [620, 482] on div "Intake on off View Update Actions Search Customers Profile" at bounding box center [576, 406] width 1009 height 360
click at [1031, 176] on span "Save" at bounding box center [1043, 170] width 25 height 13
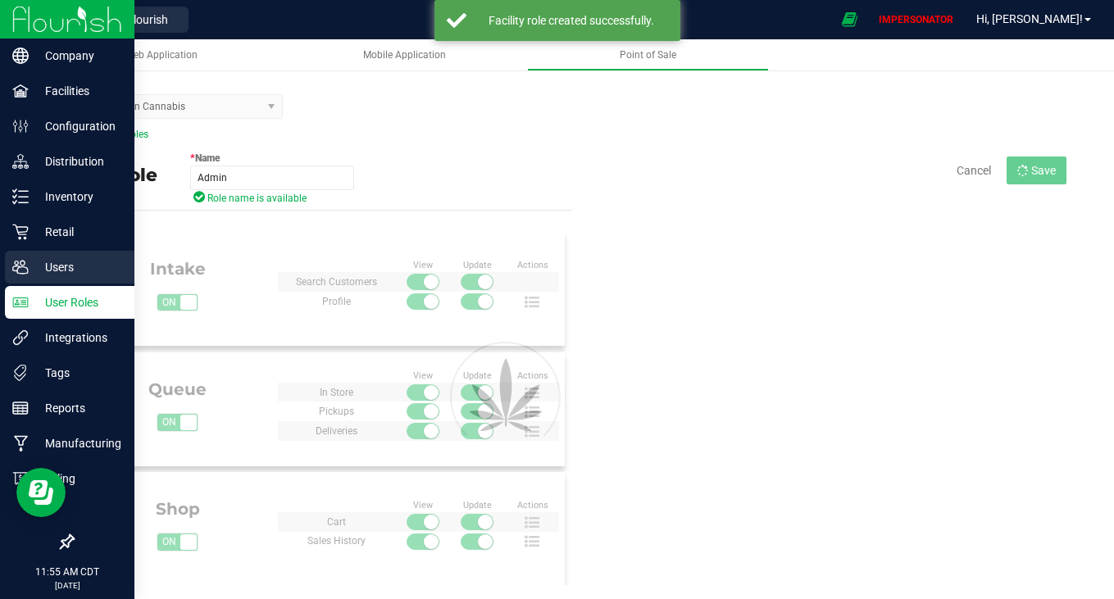
click at [52, 266] on p "Users" at bounding box center [78, 267] width 98 height 20
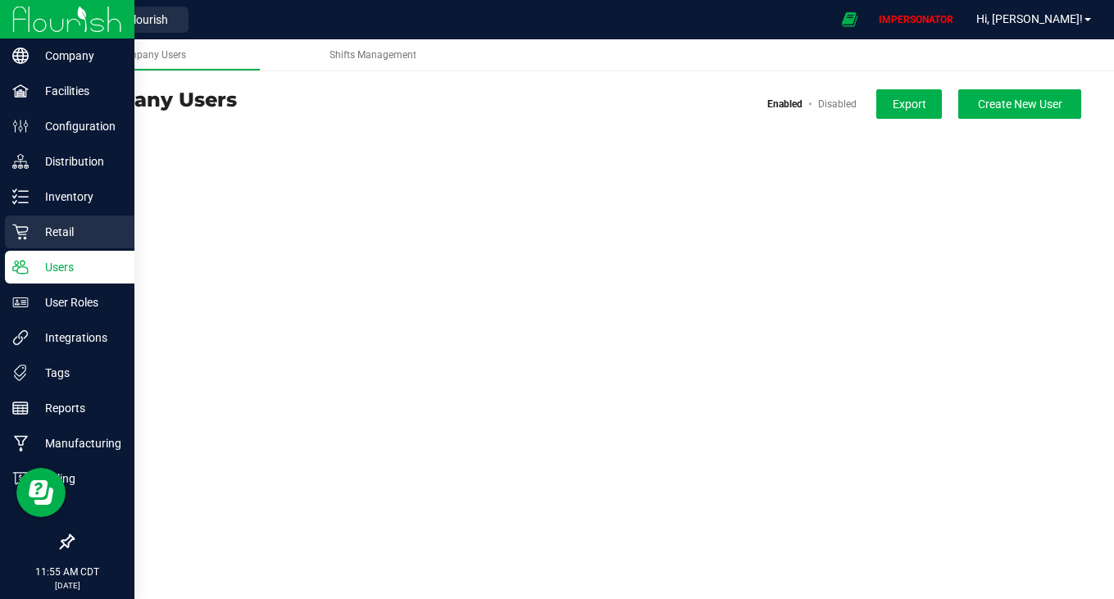
click at [72, 223] on p "Retail" at bounding box center [78, 232] width 98 height 20
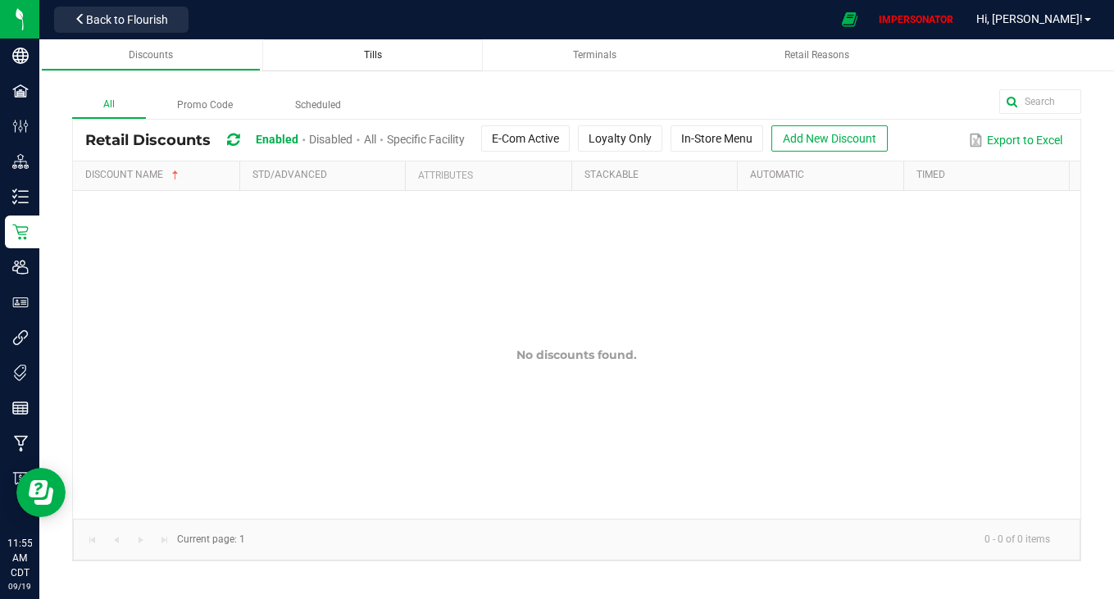
click at [373, 54] on span "Tills" at bounding box center [373, 54] width 18 height 11
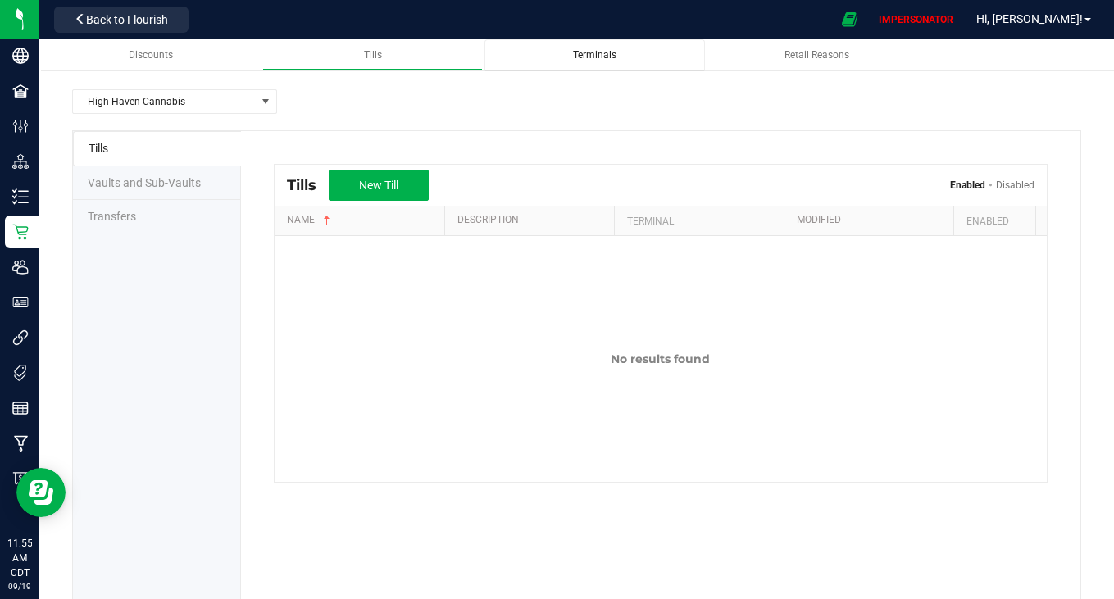
click at [601, 61] on div "Terminals" at bounding box center [594, 55] width 194 height 14
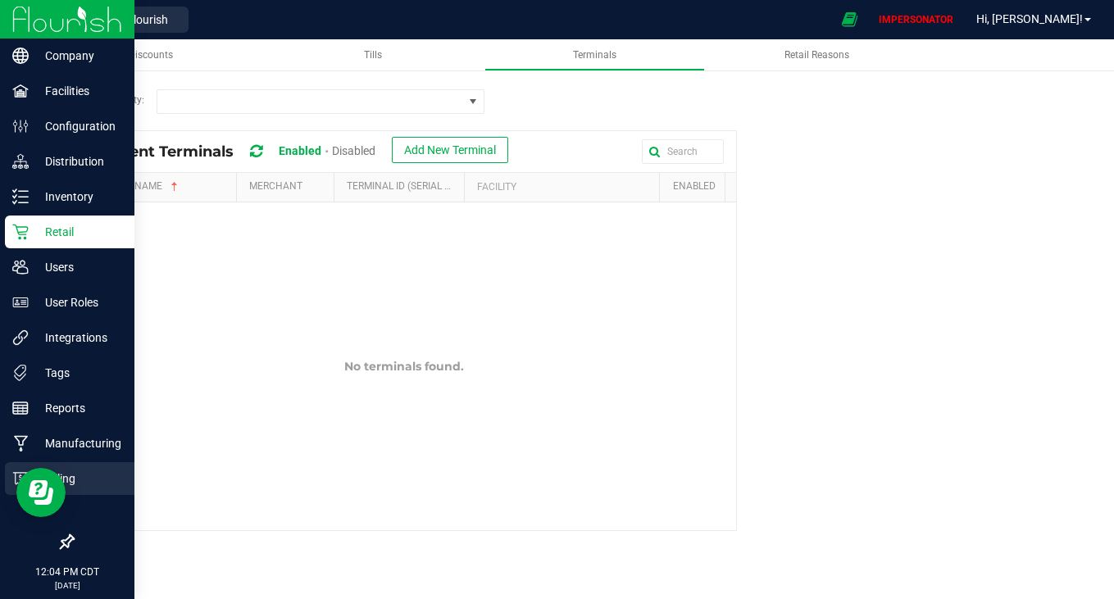
click at [96, 465] on div "Billing" at bounding box center [69, 478] width 129 height 33
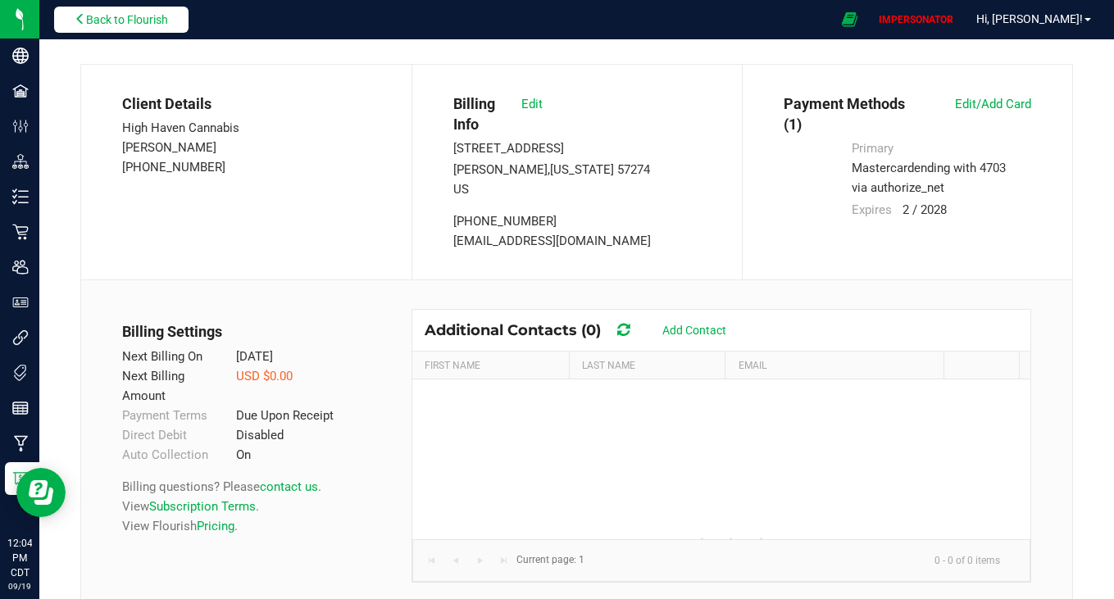
click at [144, 27] on button "Back to Flourish" at bounding box center [121, 20] width 134 height 26
